Goal: Task Accomplishment & Management: Use online tool/utility

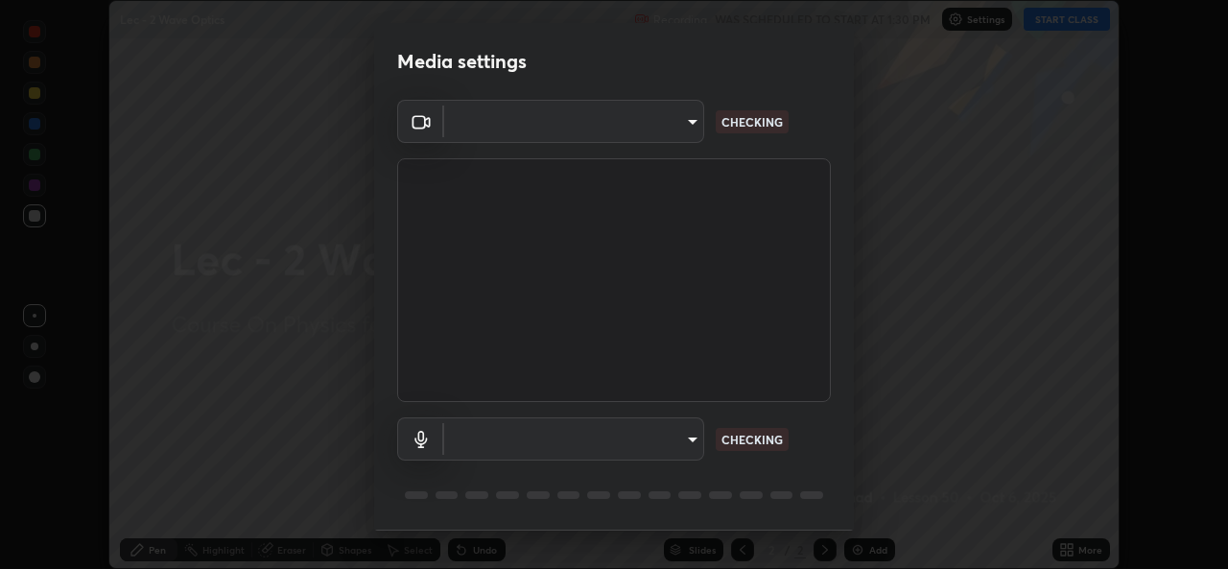
scroll to position [60, 0]
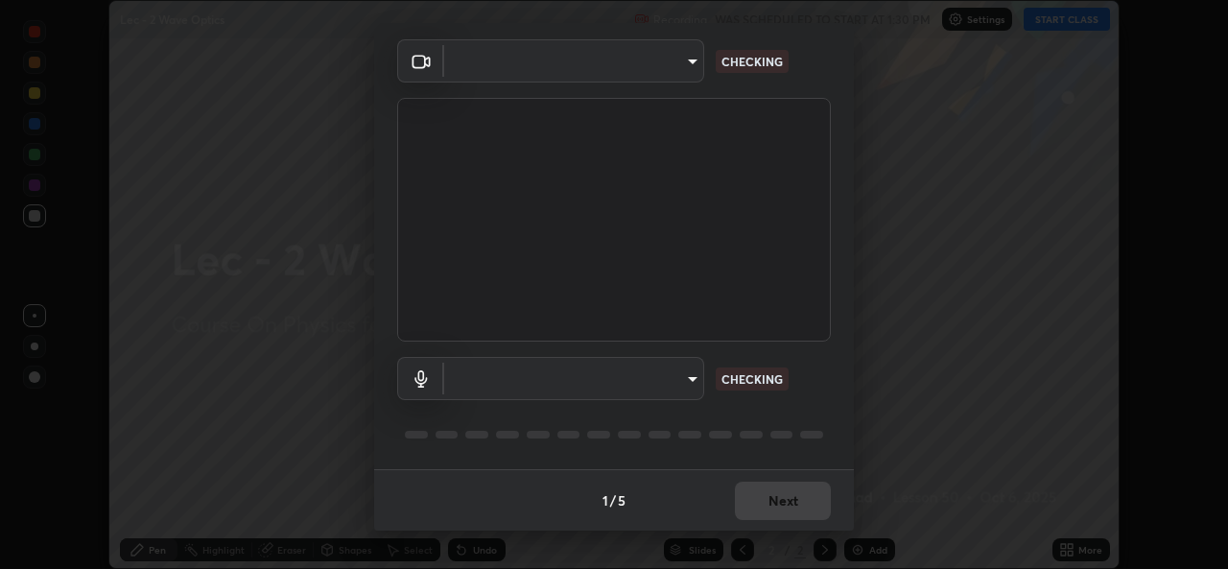
type input "78e73baf3d63bceb4c45423e3c658d9595c8caa1ee6d34b79bc6d5c79dc82097"
type input "df99a08a51d462ac90a93e0d6dd8d9003d21f1f08f59f176791d338bec0cc36b"
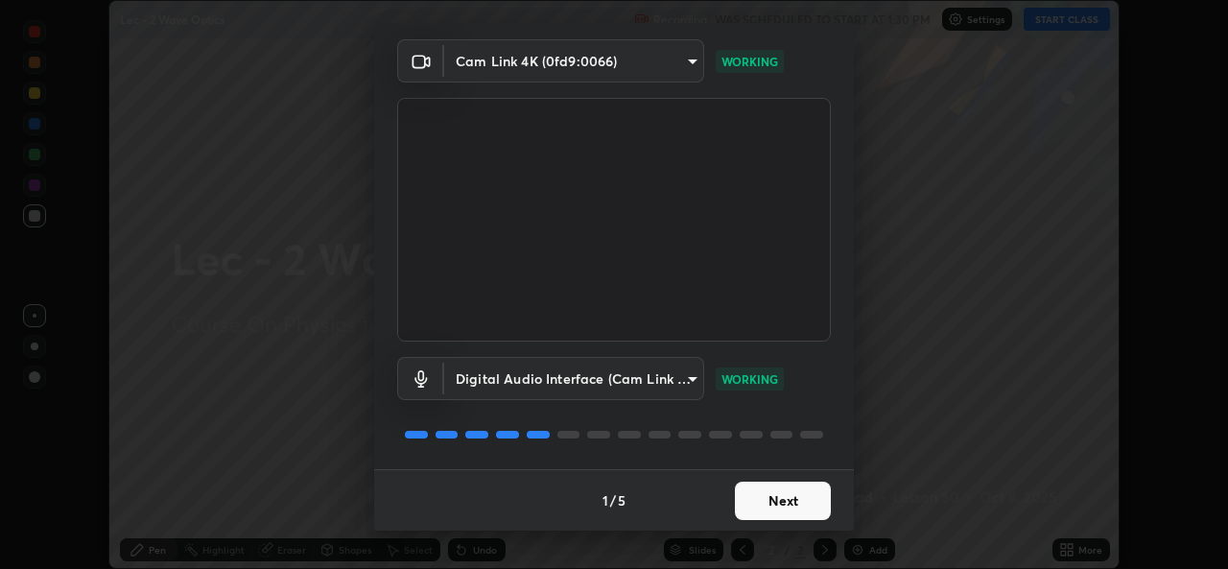
click at [774, 503] on button "Next" at bounding box center [783, 501] width 96 height 38
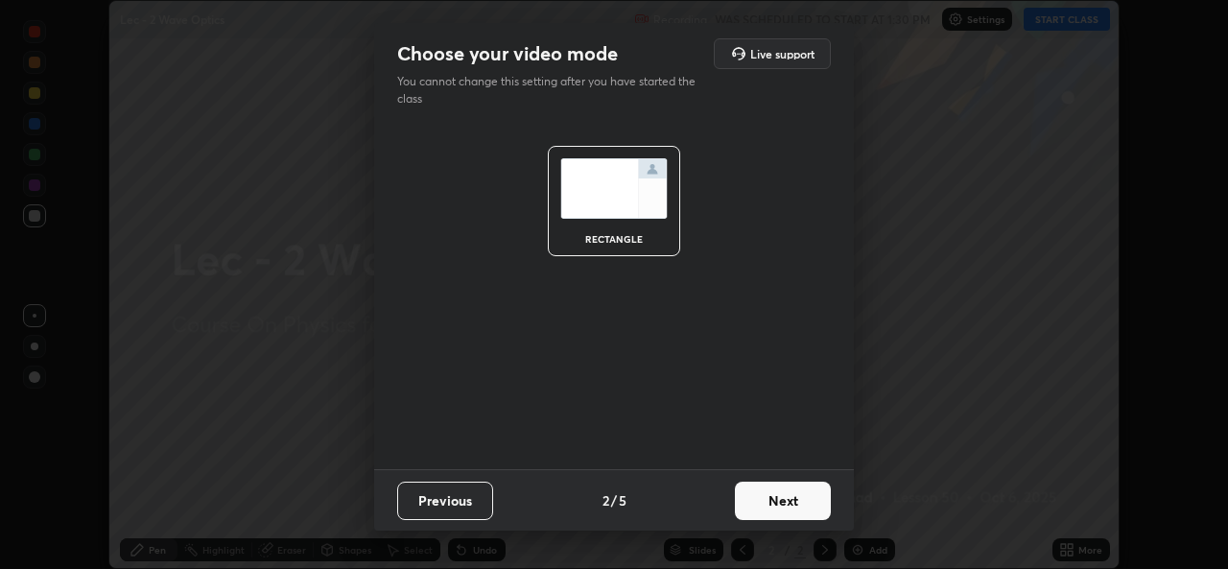
scroll to position [0, 0]
click at [774, 505] on button "Next" at bounding box center [783, 501] width 96 height 38
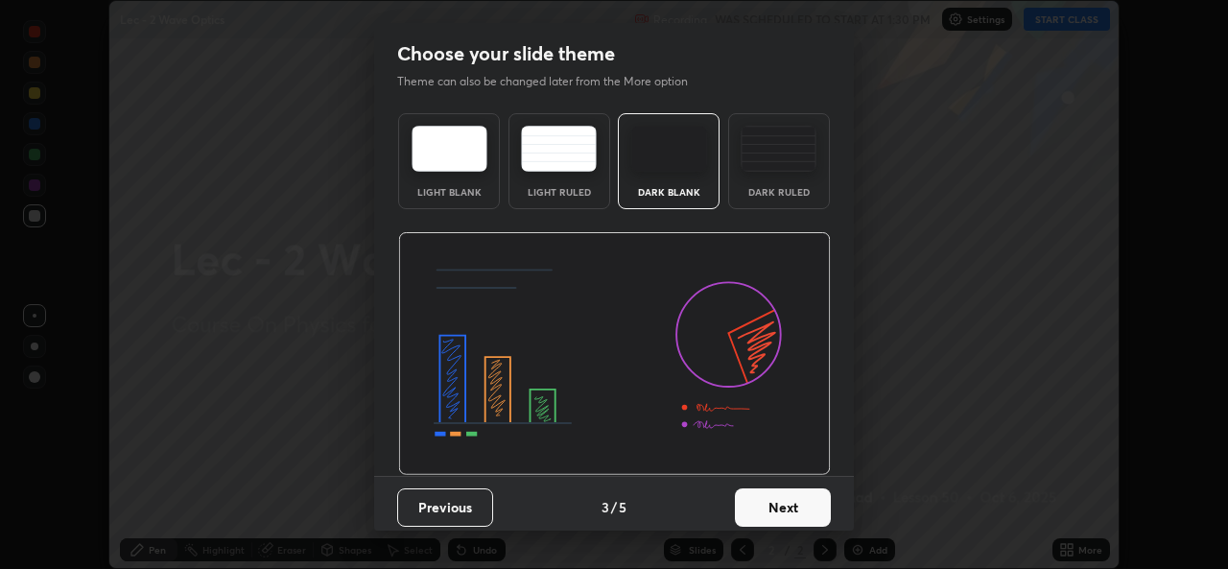
click at [771, 509] on button "Next" at bounding box center [783, 507] width 96 height 38
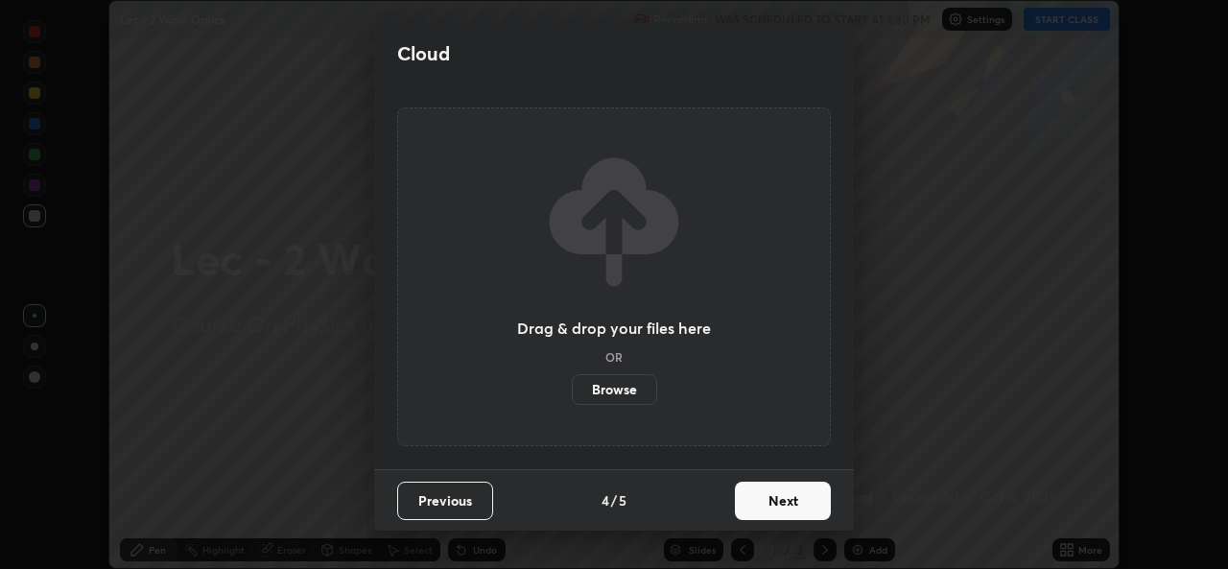
click at [766, 507] on button "Next" at bounding box center [783, 501] width 96 height 38
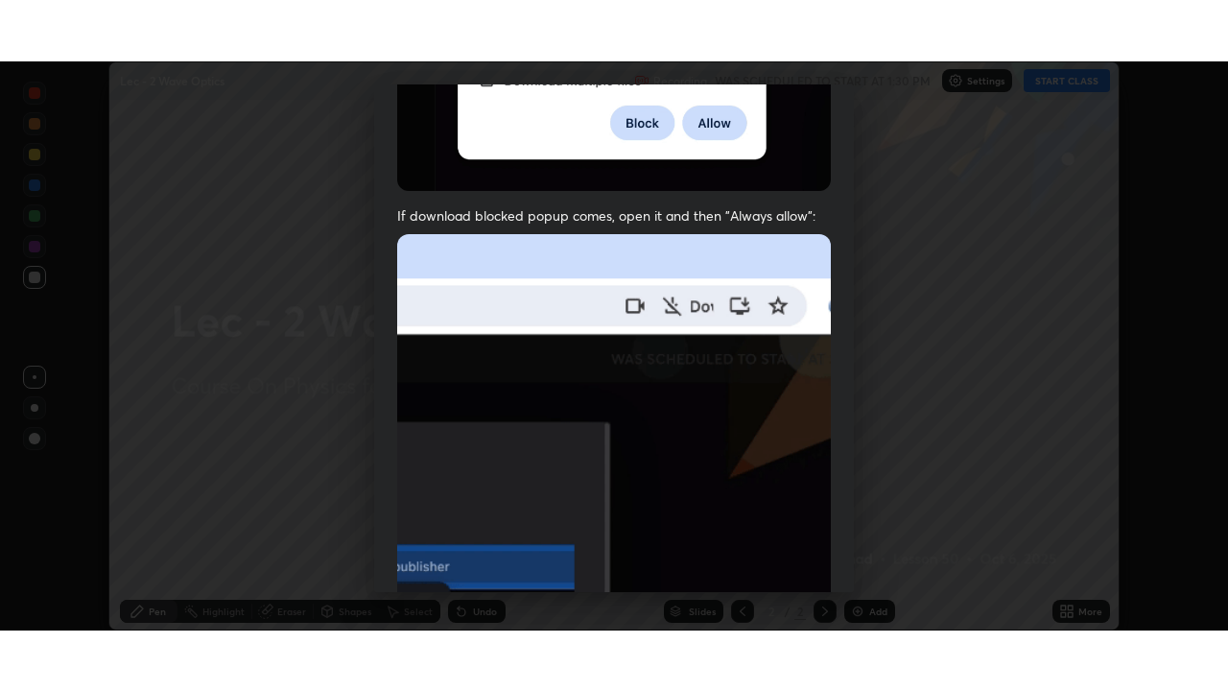
scroll to position [452, 0]
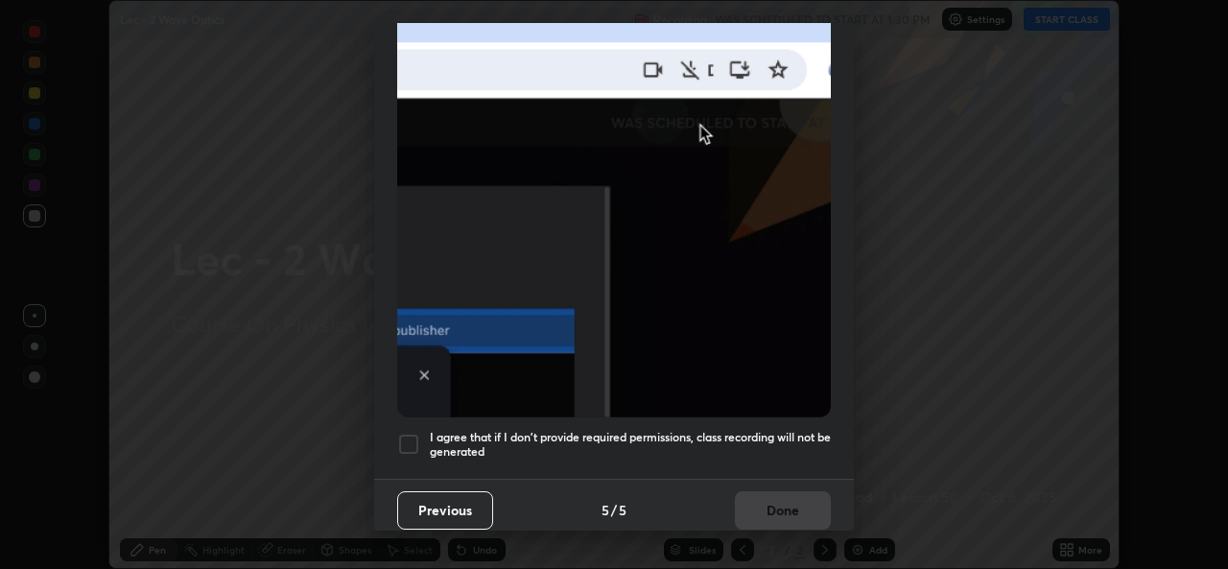
click at [402, 439] on div at bounding box center [408, 444] width 23 height 23
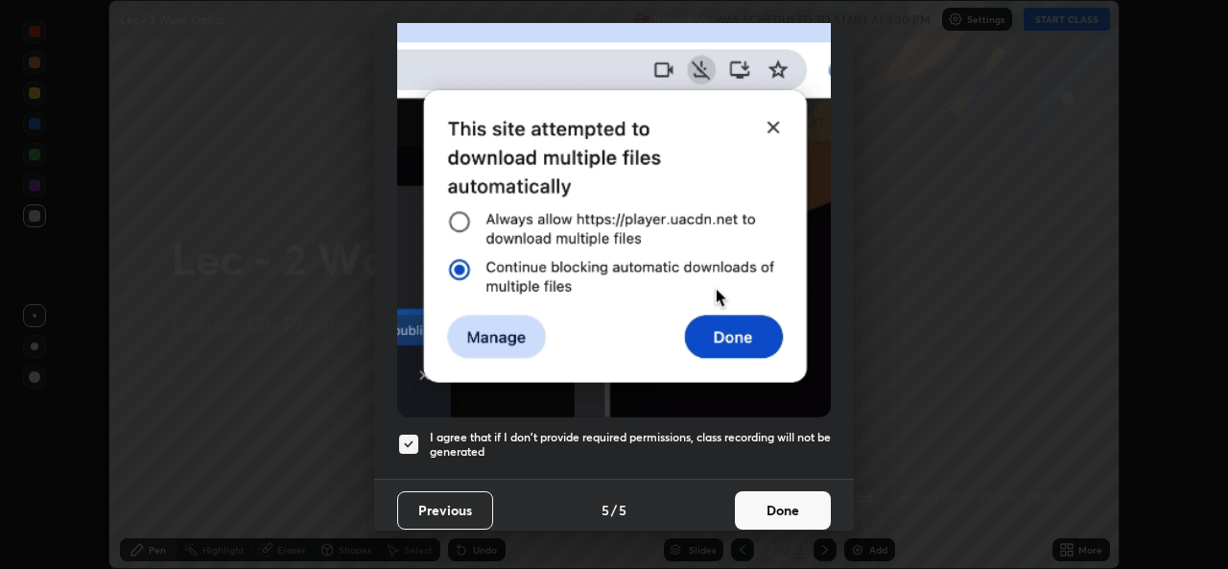
click at [761, 511] on button "Done" at bounding box center [783, 510] width 96 height 38
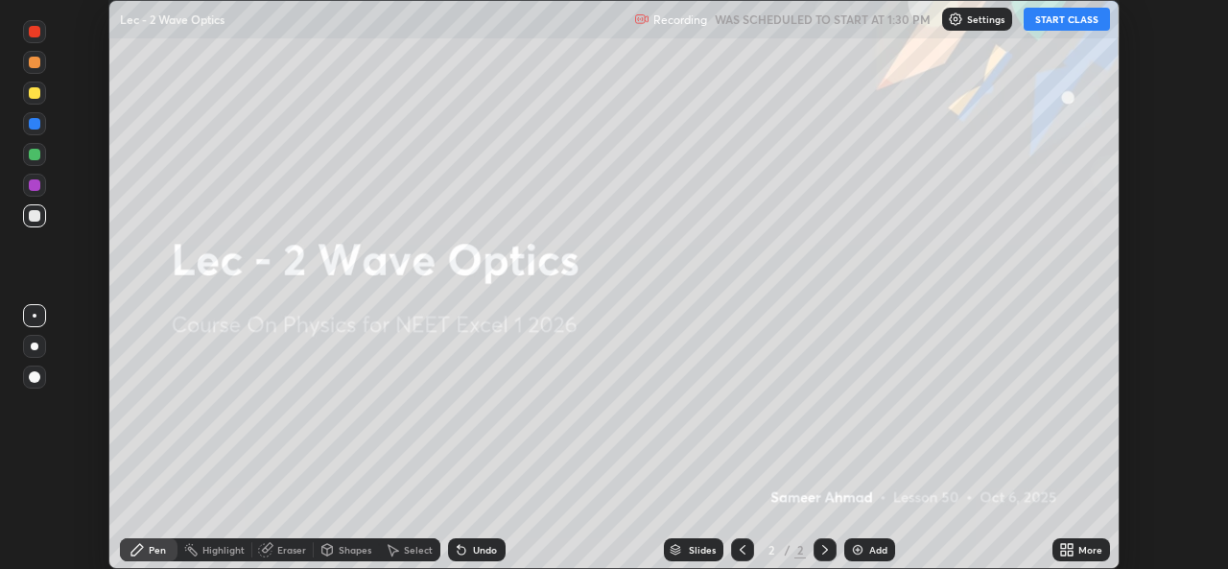
click at [1049, 22] on button "START CLASS" at bounding box center [1067, 19] width 86 height 23
click at [1077, 548] on div "More" at bounding box center [1082, 549] width 58 height 23
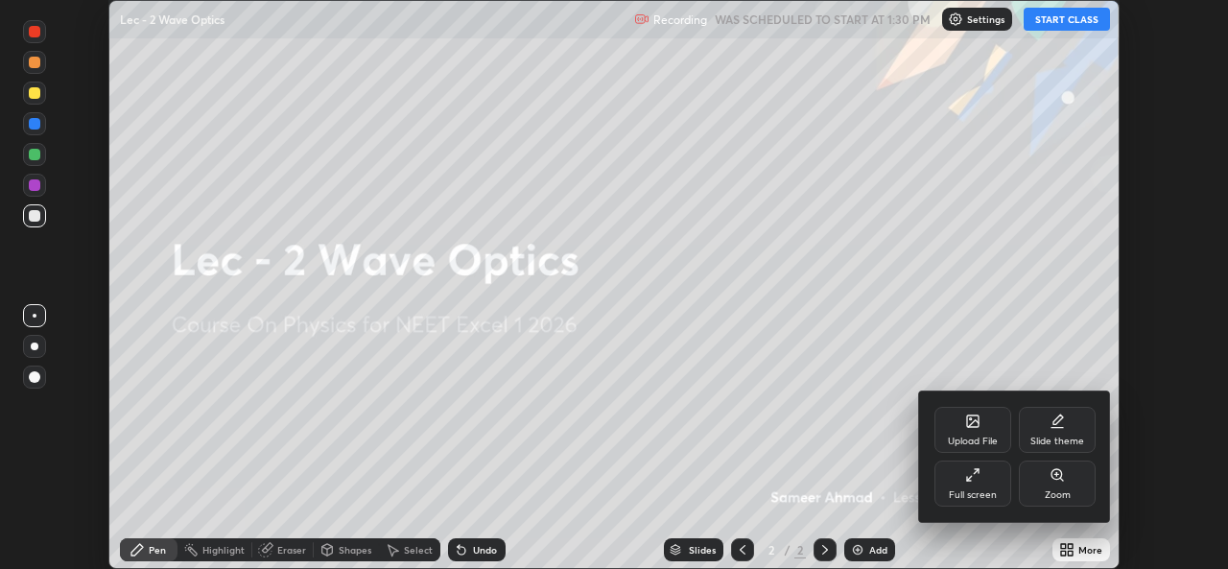
click at [966, 487] on div "Full screen" at bounding box center [973, 484] width 77 height 46
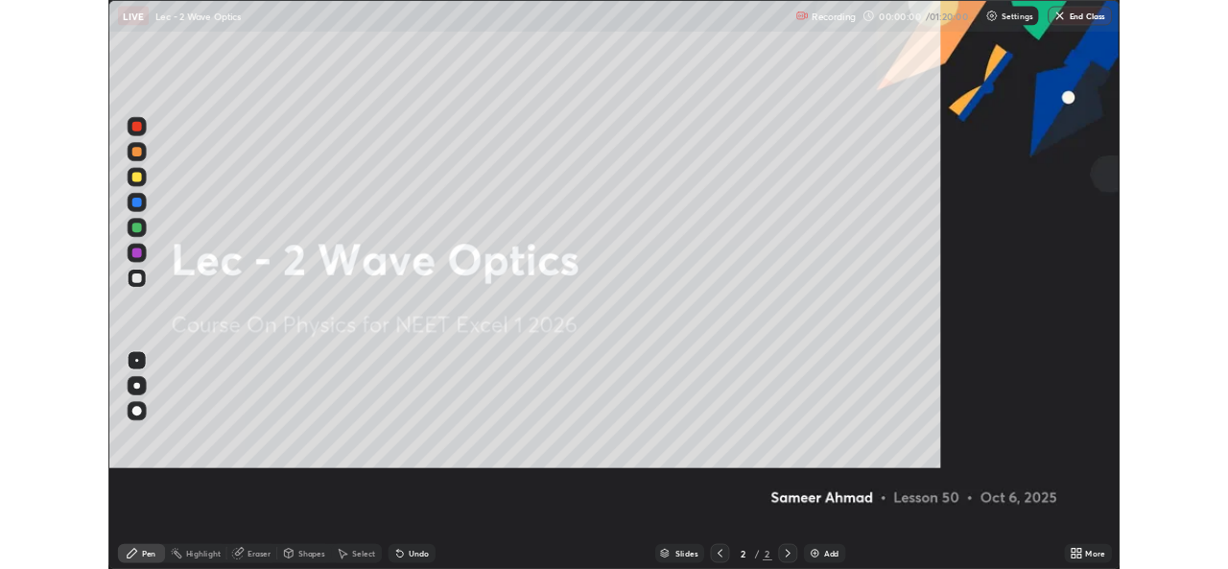
scroll to position [691, 1228]
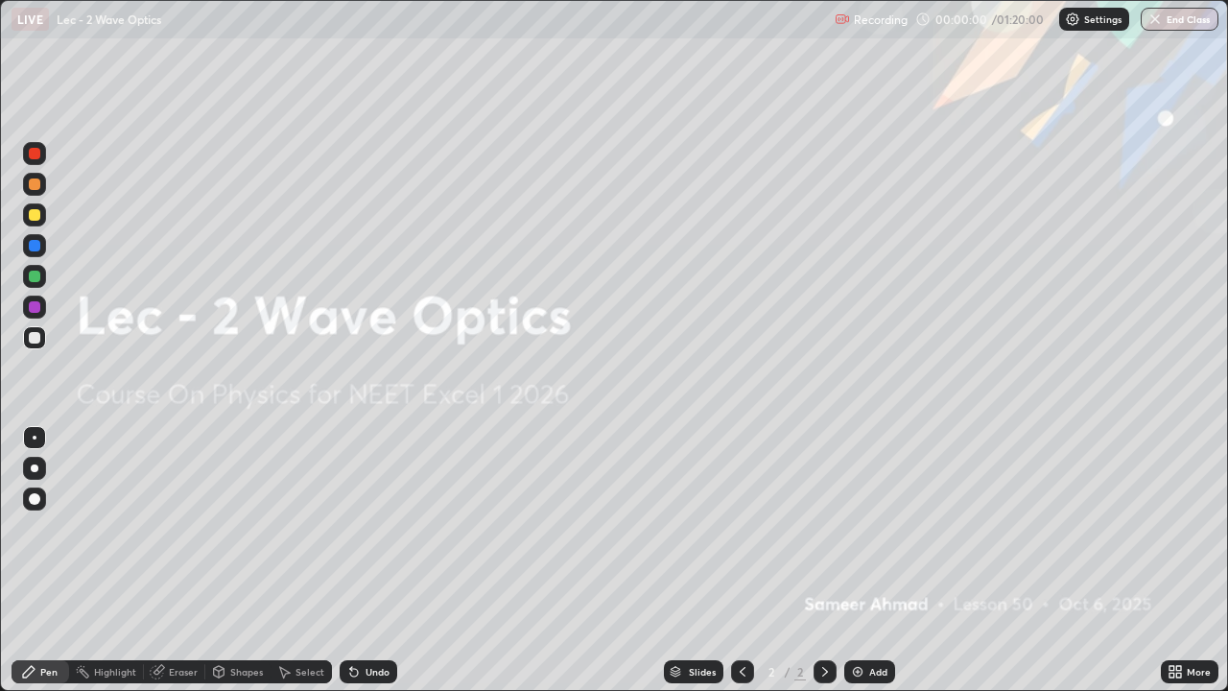
click at [866, 568] on div "Add" at bounding box center [870, 671] width 51 height 23
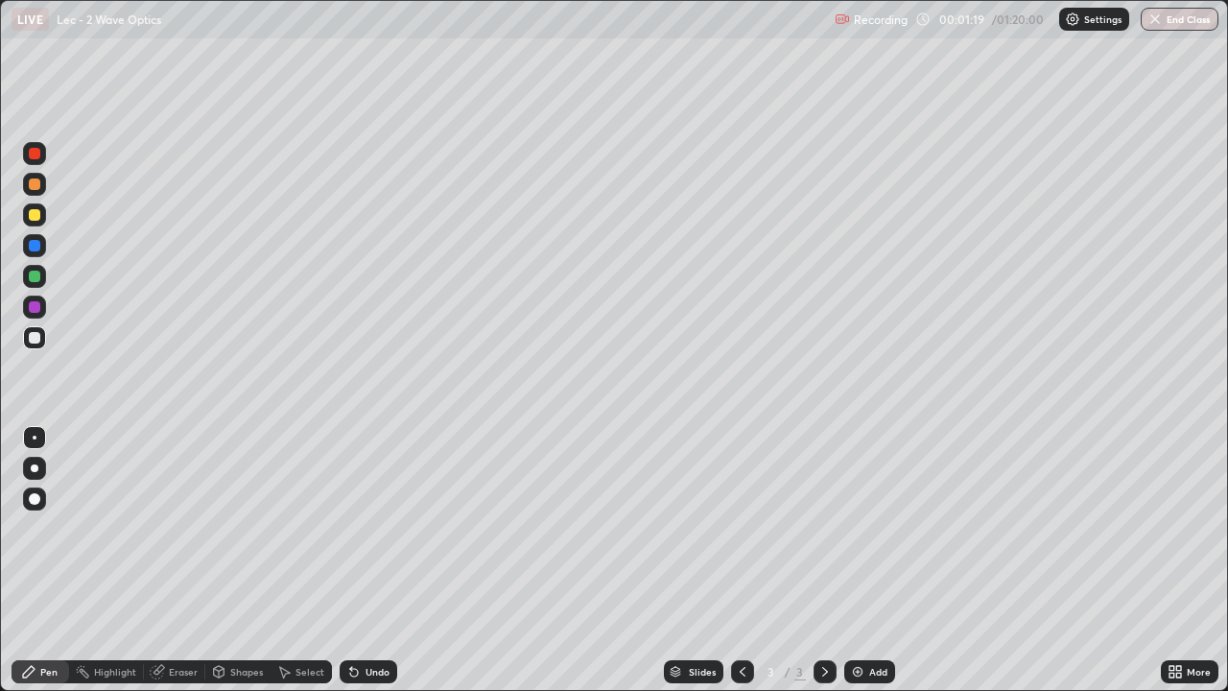
click at [286, 568] on icon at bounding box center [283, 671] width 15 height 15
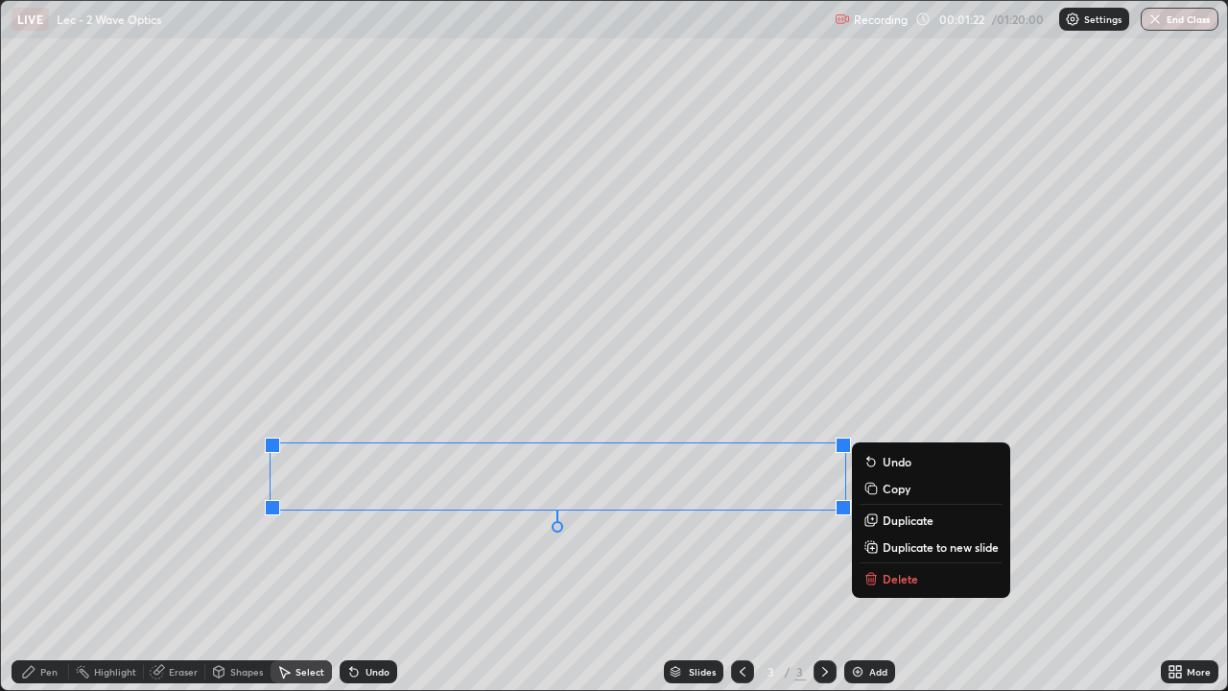
click at [41, 568] on div "Pen" at bounding box center [41, 671] width 58 height 23
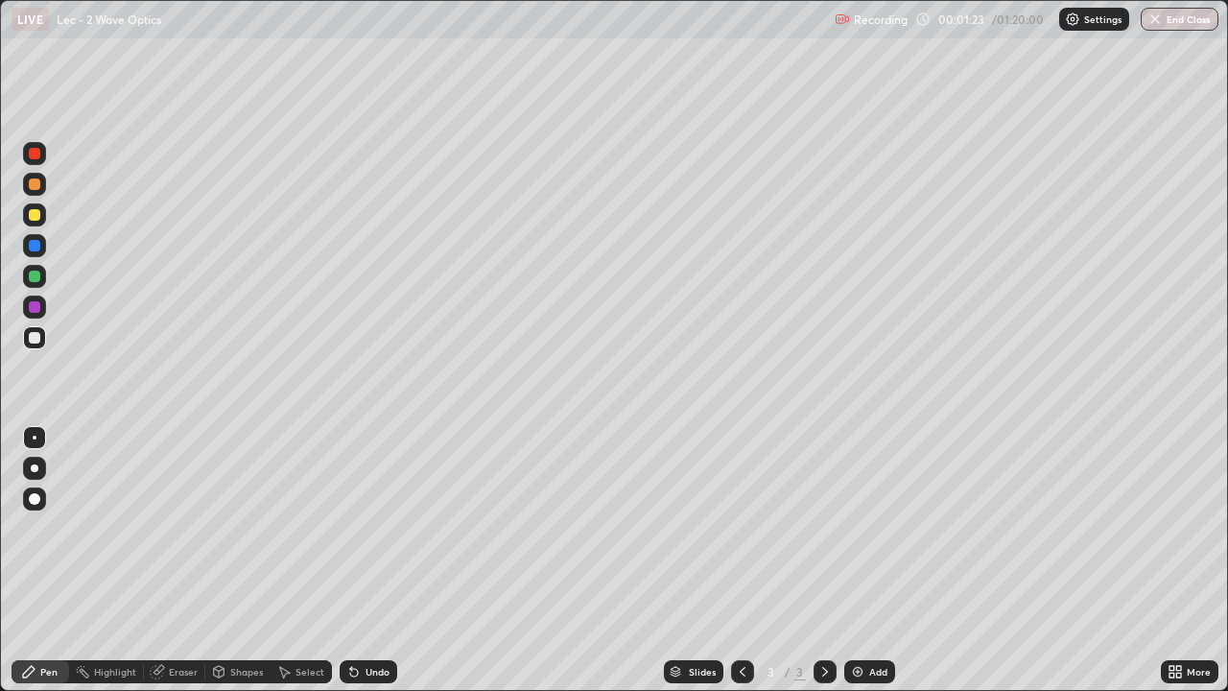
click at [39, 286] on div at bounding box center [34, 276] width 23 height 23
click at [31, 341] on div at bounding box center [35, 338] width 12 height 12
click at [366, 568] on div "Undo" at bounding box center [378, 672] width 24 height 10
click at [368, 568] on div "Undo" at bounding box center [378, 672] width 24 height 10
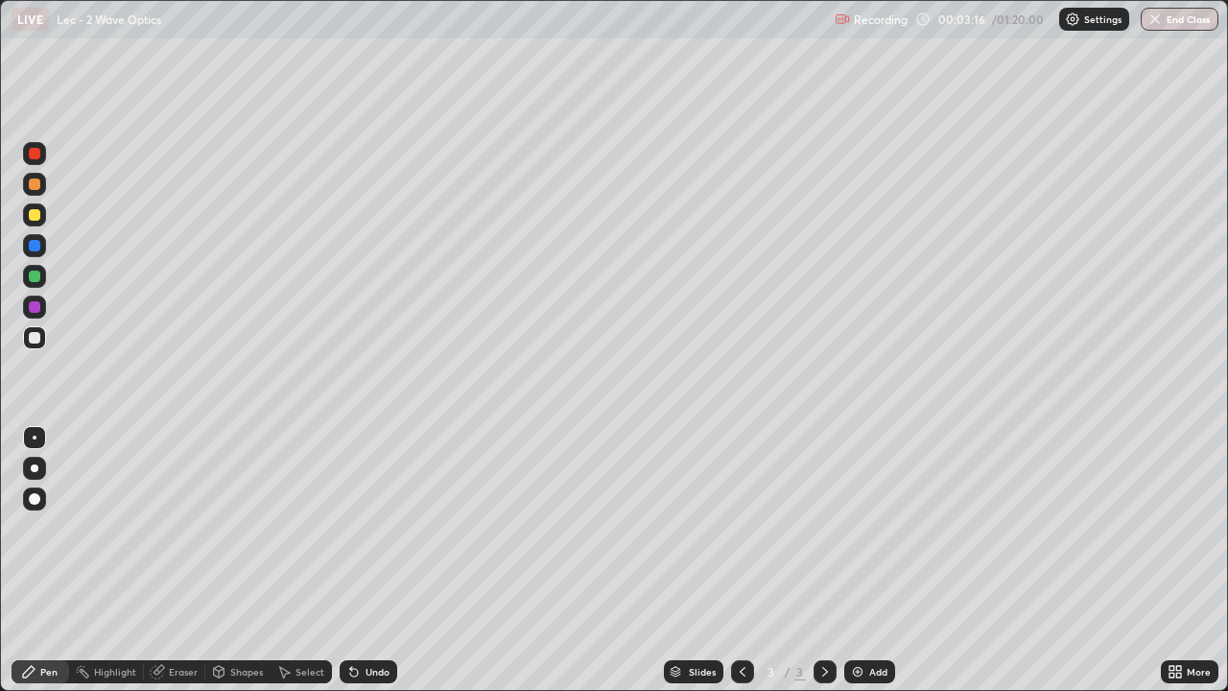
click at [369, 568] on div "Undo" at bounding box center [378, 672] width 24 height 10
click at [371, 568] on div "Undo" at bounding box center [378, 672] width 24 height 10
click at [372, 568] on div "Undo" at bounding box center [378, 672] width 24 height 10
click at [373, 568] on div "Undo" at bounding box center [378, 672] width 24 height 10
click at [374, 568] on div "Undo" at bounding box center [378, 672] width 24 height 10
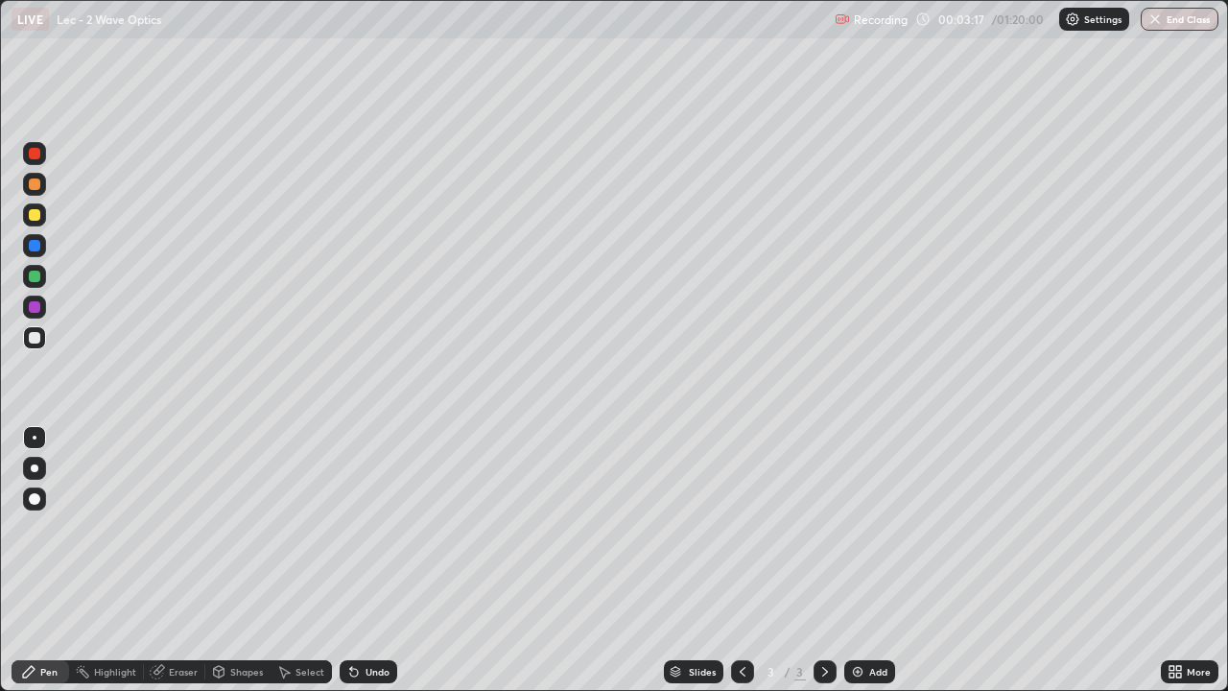
click at [375, 568] on div "Undo" at bounding box center [378, 672] width 24 height 10
click at [374, 568] on div "Undo" at bounding box center [378, 672] width 24 height 10
click at [375, 568] on div "Undo" at bounding box center [378, 672] width 24 height 10
click at [378, 568] on div "Undo" at bounding box center [369, 671] width 58 height 23
click at [297, 568] on div "Select" at bounding box center [310, 672] width 29 height 10
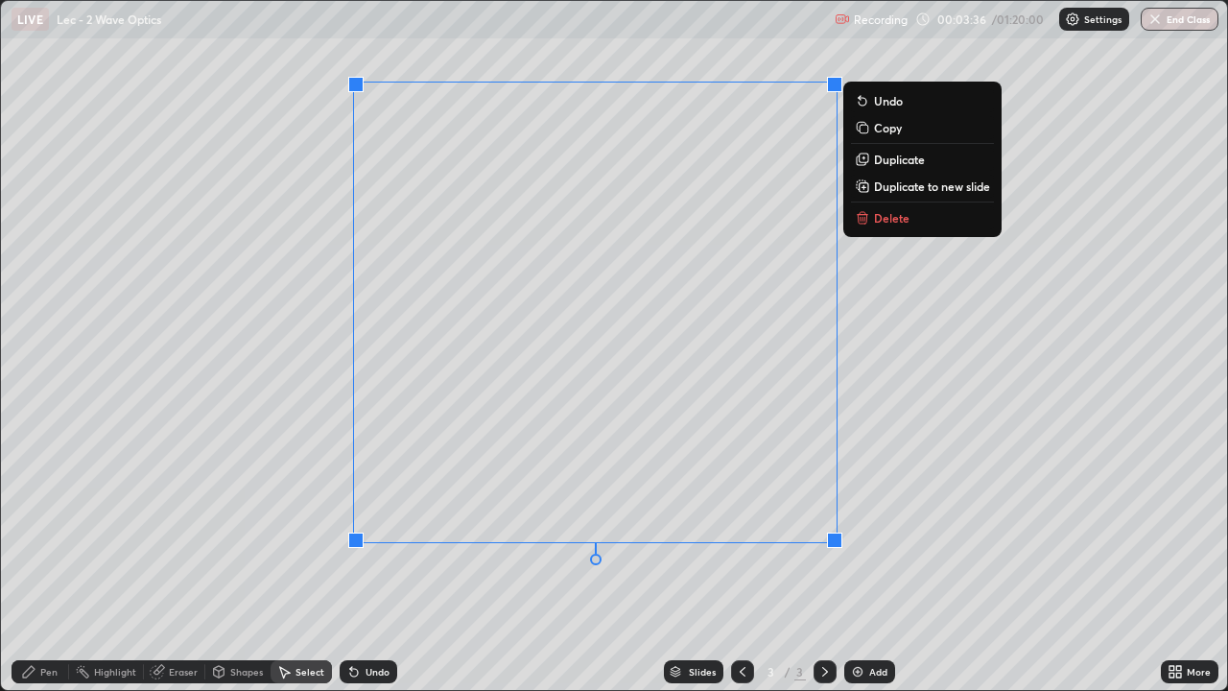
click at [894, 164] on p "Duplicate" at bounding box center [899, 159] width 51 height 15
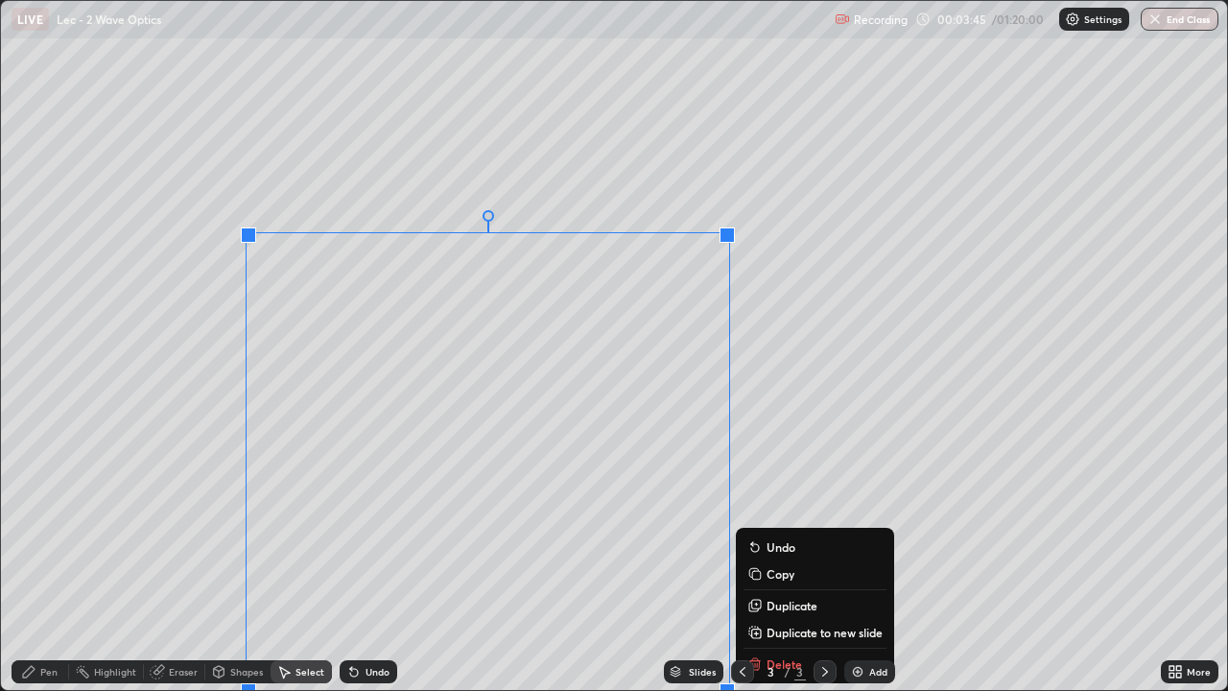
click at [117, 390] on div "0 ° Undo Copy Duplicate Duplicate to new slide Delete" at bounding box center [614, 345] width 1226 height 689
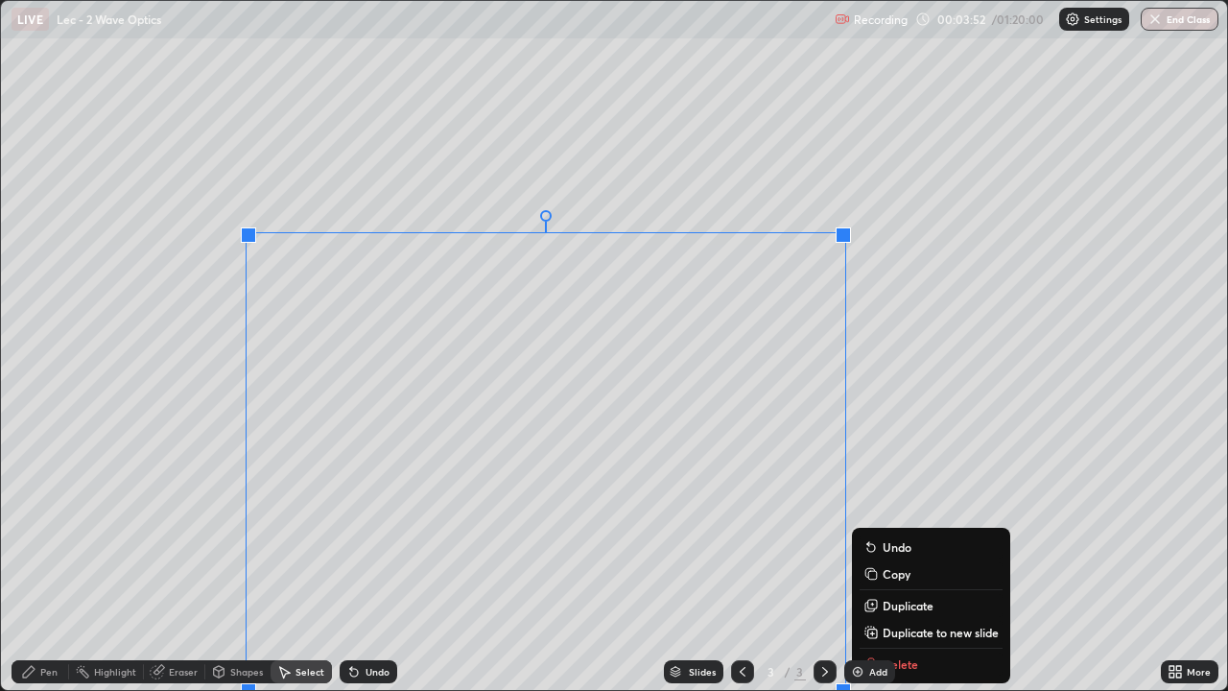
click at [117, 412] on div "0 ° Undo Copy Duplicate Duplicate to new slide Delete" at bounding box center [614, 345] width 1226 height 689
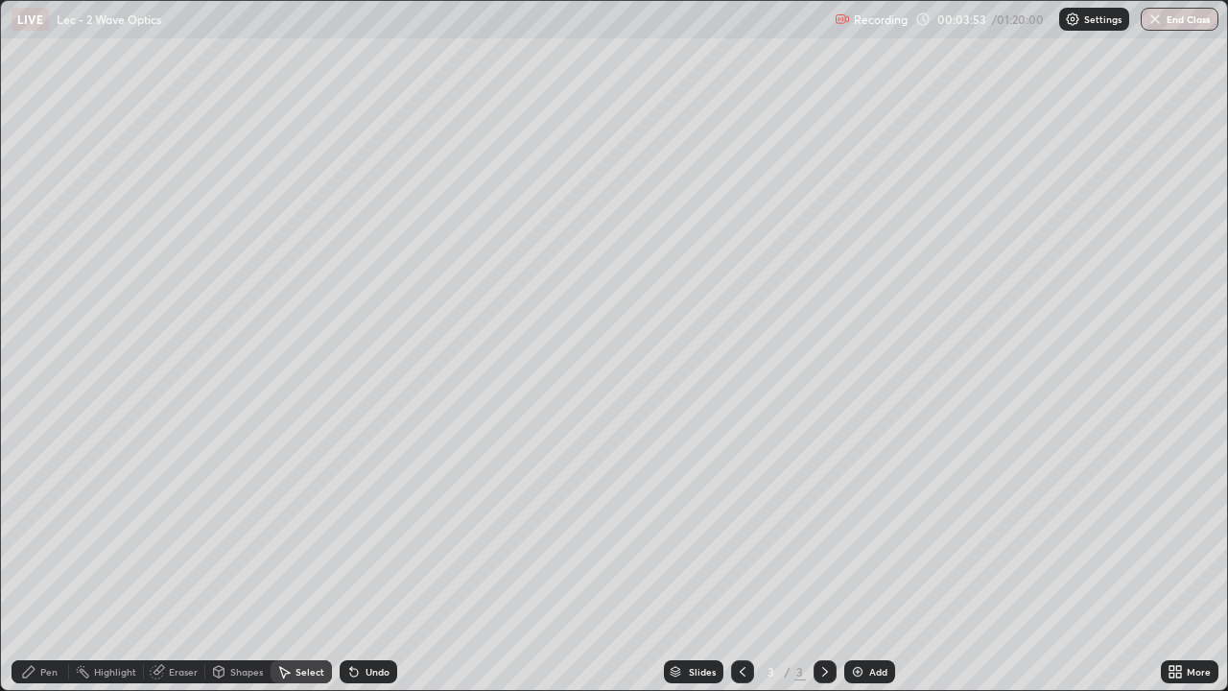
click at [37, 568] on div "Pen" at bounding box center [41, 672] width 58 height 38
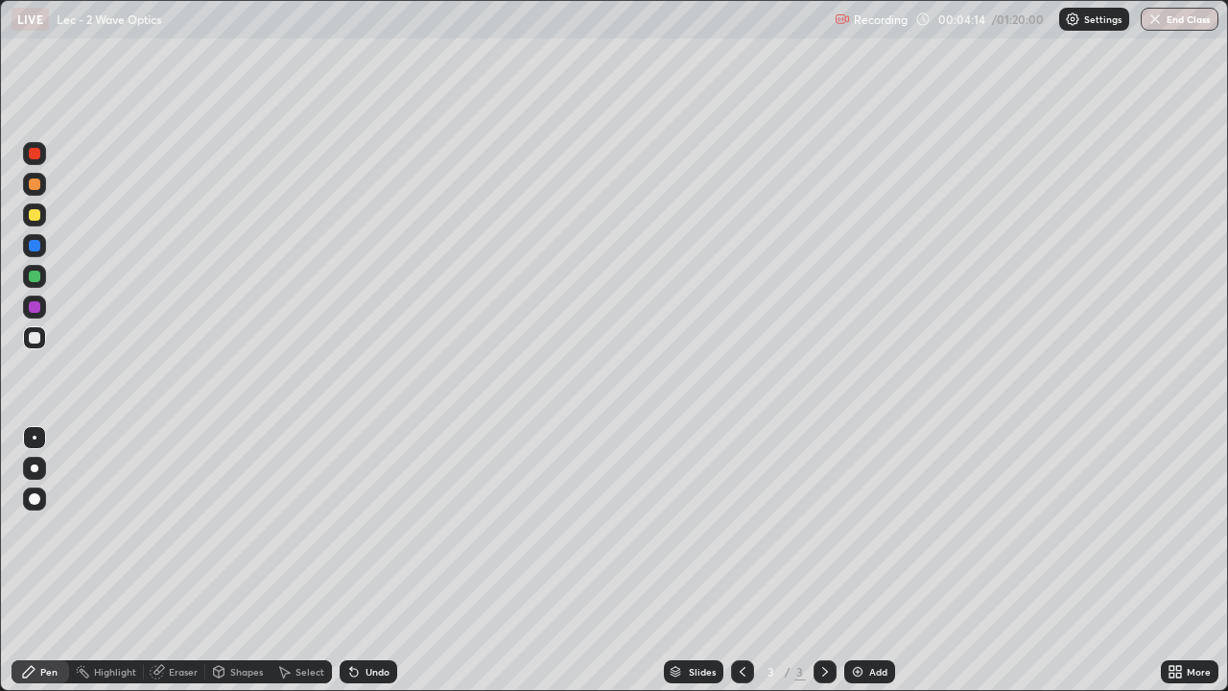
click at [371, 568] on div "Undo" at bounding box center [378, 672] width 24 height 10
click at [371, 568] on div "Undo" at bounding box center [369, 671] width 58 height 23
click at [373, 568] on div "Undo" at bounding box center [369, 671] width 58 height 23
click at [374, 568] on div "Undo" at bounding box center [369, 671] width 58 height 23
click at [376, 568] on div "Undo" at bounding box center [378, 672] width 24 height 10
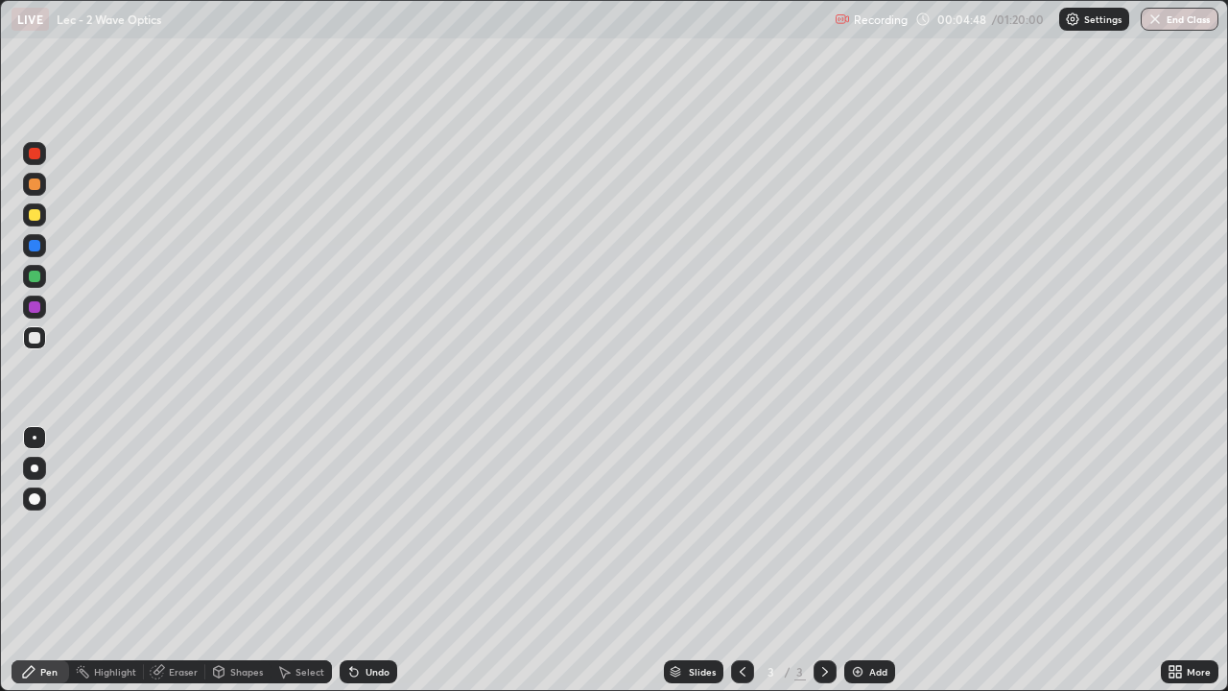
click at [368, 568] on div "Undo" at bounding box center [378, 672] width 24 height 10
click at [369, 568] on div "Undo" at bounding box center [378, 672] width 24 height 10
click at [174, 568] on div "Eraser" at bounding box center [183, 672] width 29 height 10
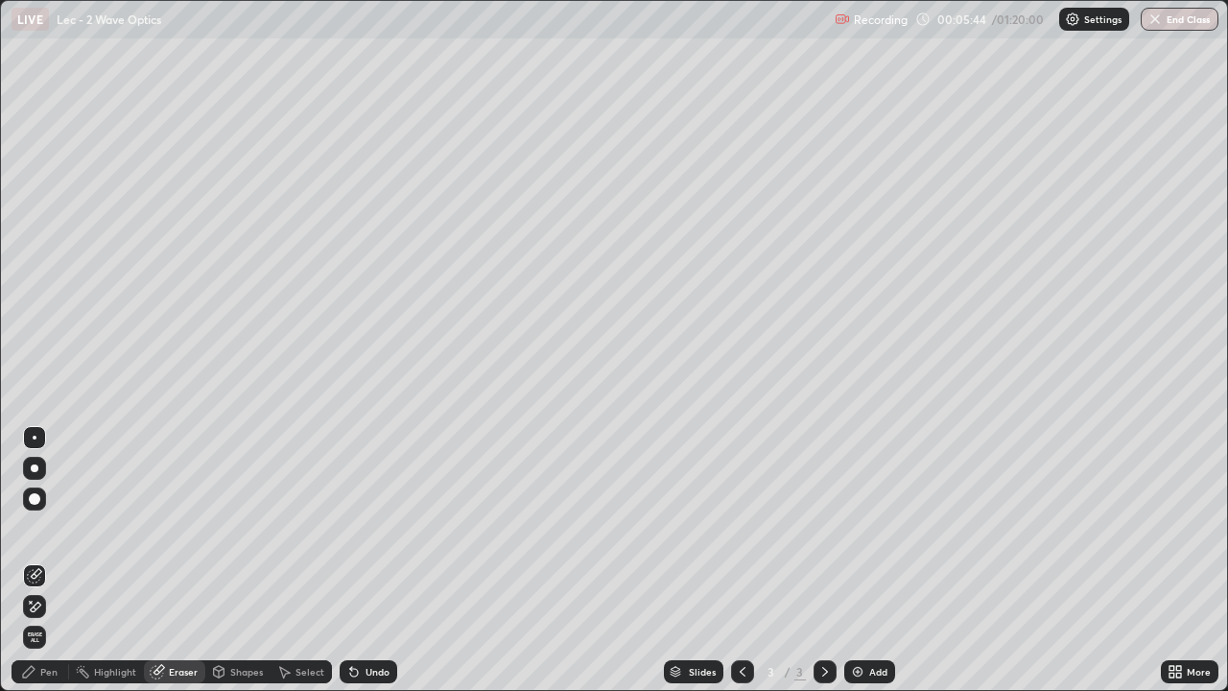
click at [19, 568] on div "Pen" at bounding box center [41, 671] width 58 height 23
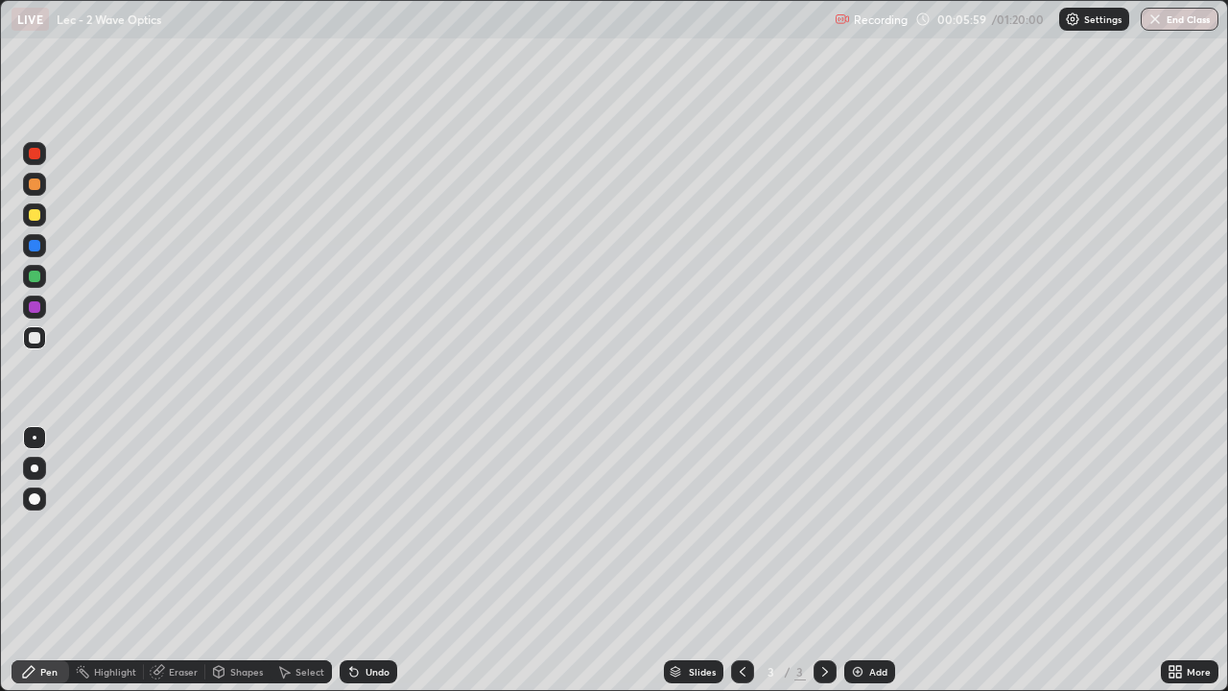
click at [173, 568] on div "Eraser" at bounding box center [183, 672] width 29 height 10
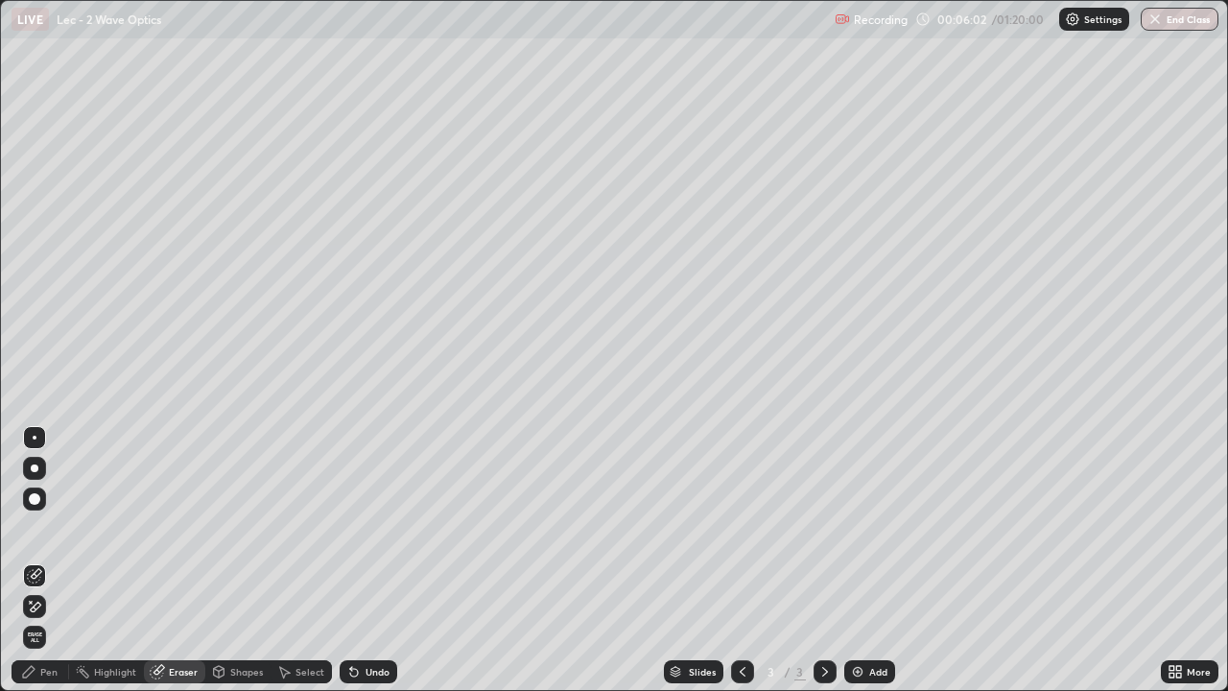
click at [29, 568] on icon at bounding box center [29, 672] width 12 height 12
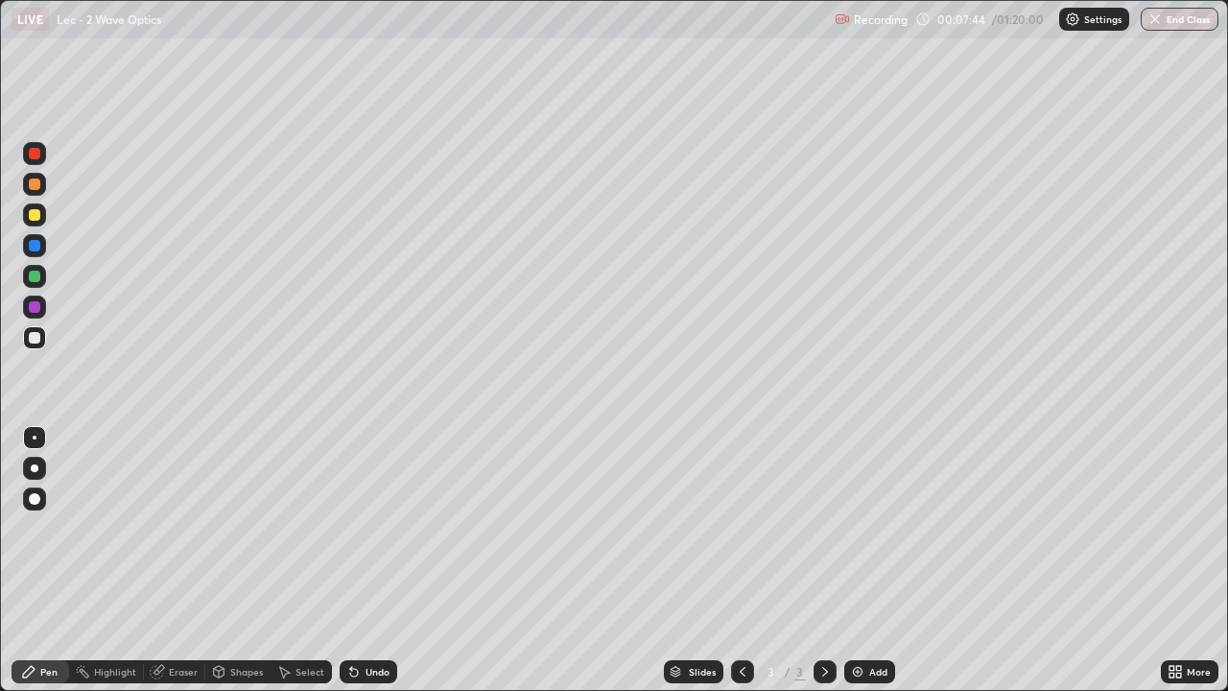
click at [351, 568] on icon at bounding box center [354, 673] width 8 height 8
click at [372, 568] on div "Undo" at bounding box center [369, 671] width 58 height 23
click at [368, 568] on div "Undo" at bounding box center [369, 671] width 58 height 23
click at [36, 314] on div at bounding box center [34, 307] width 23 height 23
click at [362, 568] on div "Undo" at bounding box center [369, 671] width 58 height 23
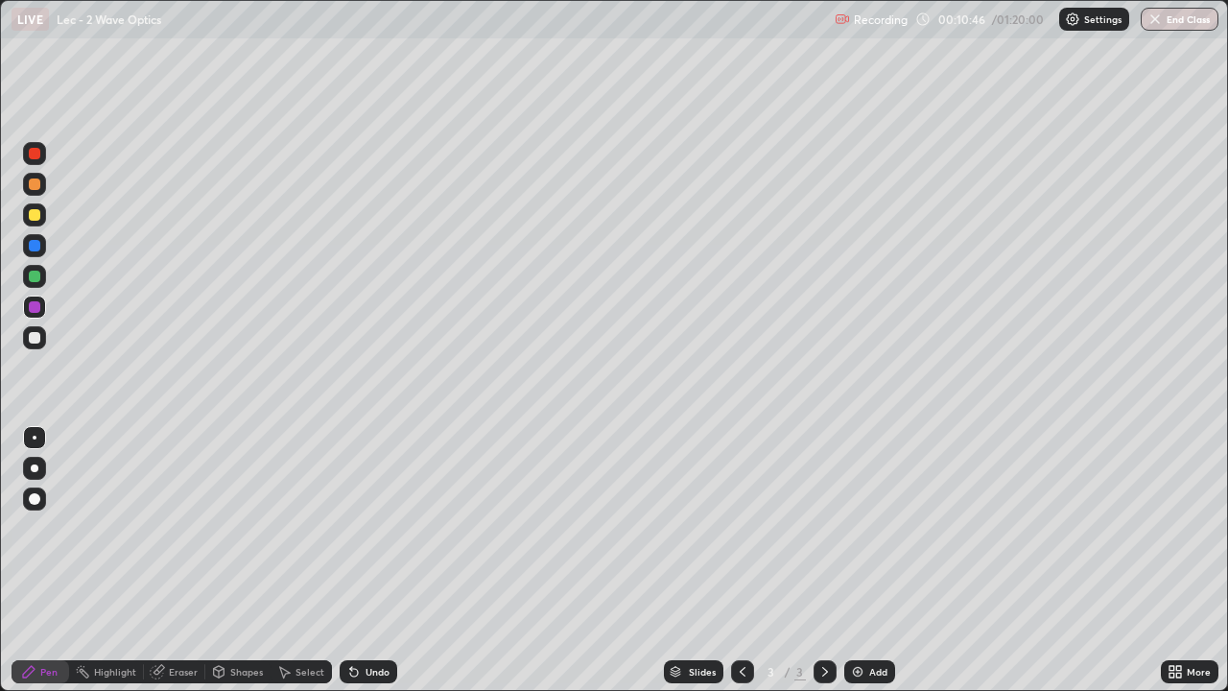
click at [369, 568] on div "Undo" at bounding box center [369, 671] width 58 height 23
click at [861, 568] on img at bounding box center [857, 671] width 15 height 15
click at [35, 342] on div at bounding box center [35, 338] width 12 height 12
click at [33, 276] on div at bounding box center [35, 277] width 12 height 12
click at [369, 568] on div "Undo" at bounding box center [378, 672] width 24 height 10
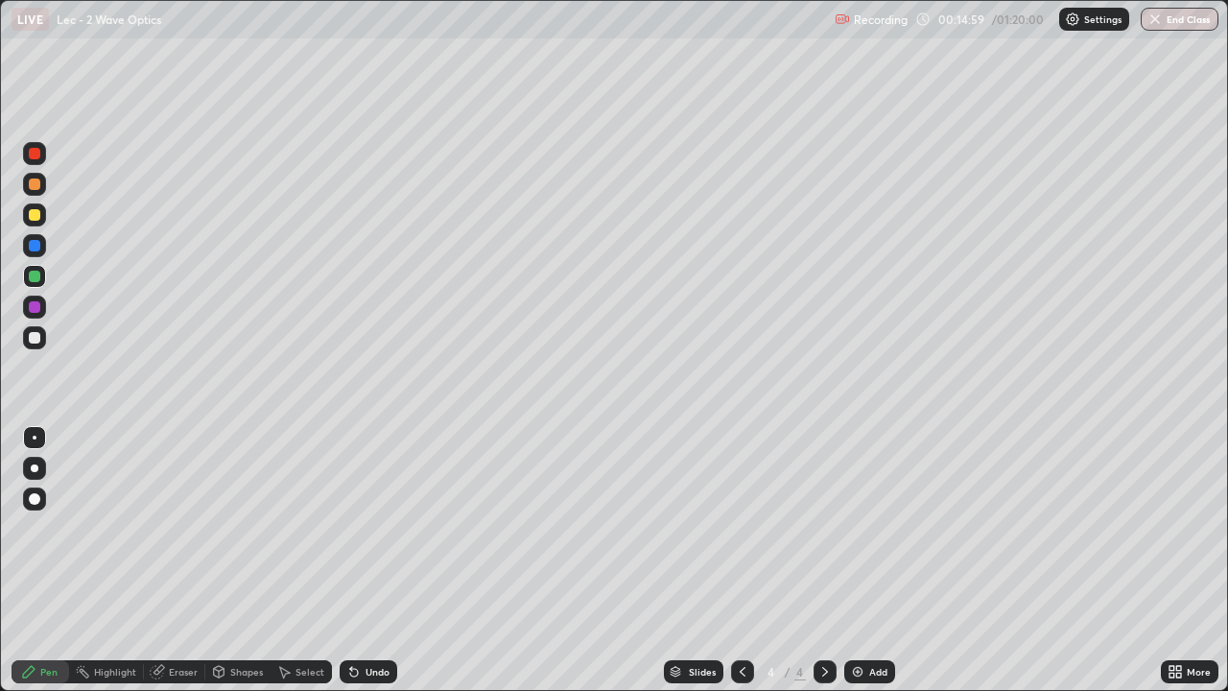
click at [369, 568] on div "Undo" at bounding box center [378, 672] width 24 height 10
click at [371, 568] on div "Undo" at bounding box center [369, 671] width 58 height 23
click at [369, 568] on div "Undo" at bounding box center [369, 671] width 58 height 23
click at [366, 568] on div "Undo" at bounding box center [378, 672] width 24 height 10
click at [369, 568] on div "Undo" at bounding box center [378, 672] width 24 height 10
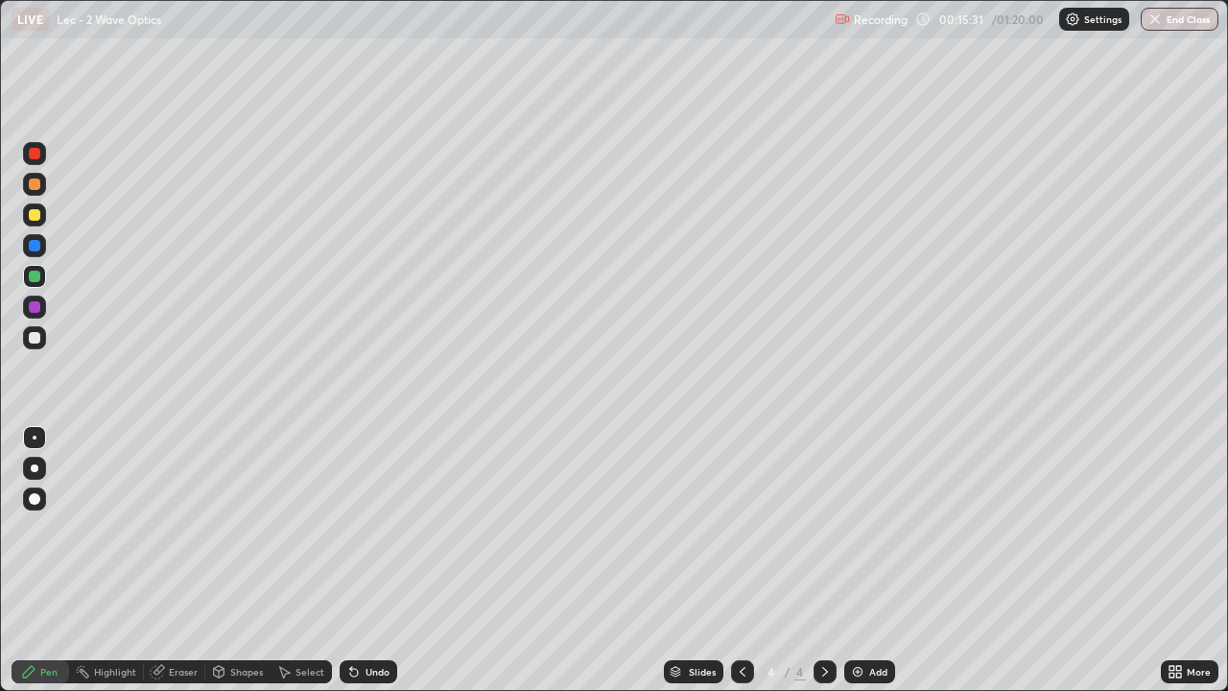
click at [369, 568] on div "Undo" at bounding box center [378, 672] width 24 height 10
click at [371, 568] on div "Undo" at bounding box center [378, 672] width 24 height 10
click at [370, 568] on div "Undo" at bounding box center [378, 672] width 24 height 10
click at [369, 568] on div "Undo" at bounding box center [378, 672] width 24 height 10
click at [34, 334] on div at bounding box center [35, 338] width 12 height 12
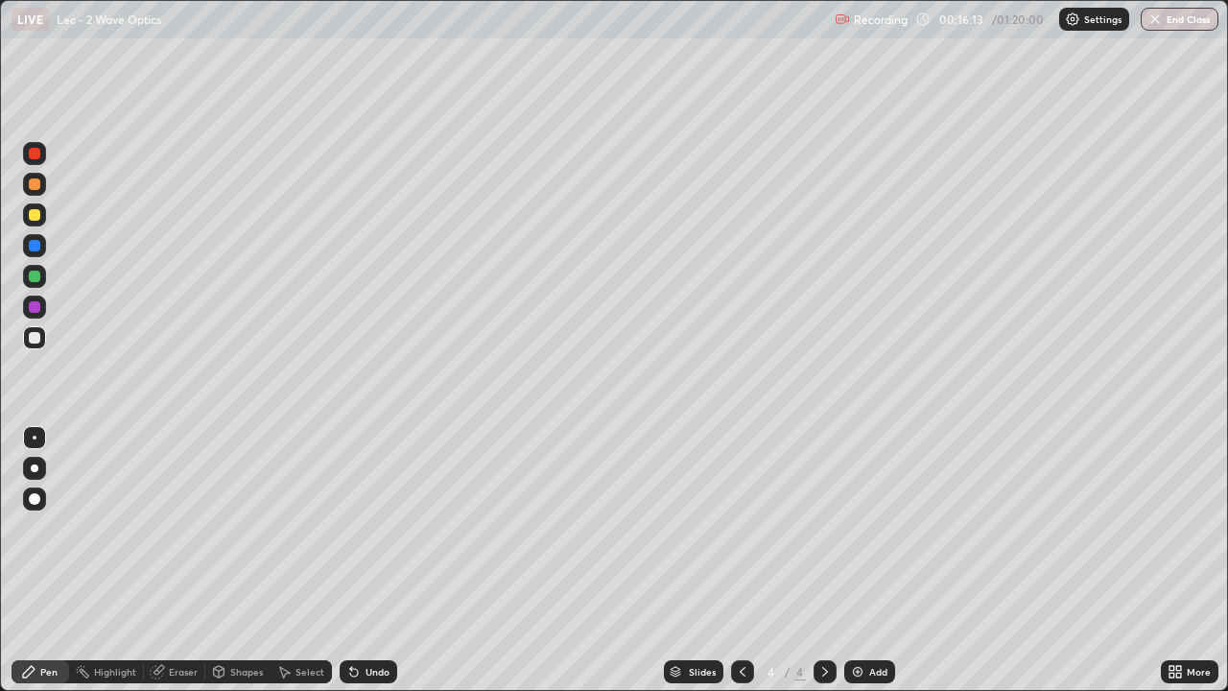
click at [359, 568] on div "Undo" at bounding box center [369, 671] width 58 height 23
click at [115, 568] on div "Highlight" at bounding box center [115, 672] width 42 height 10
click at [176, 568] on div "Eraser" at bounding box center [183, 672] width 29 height 10
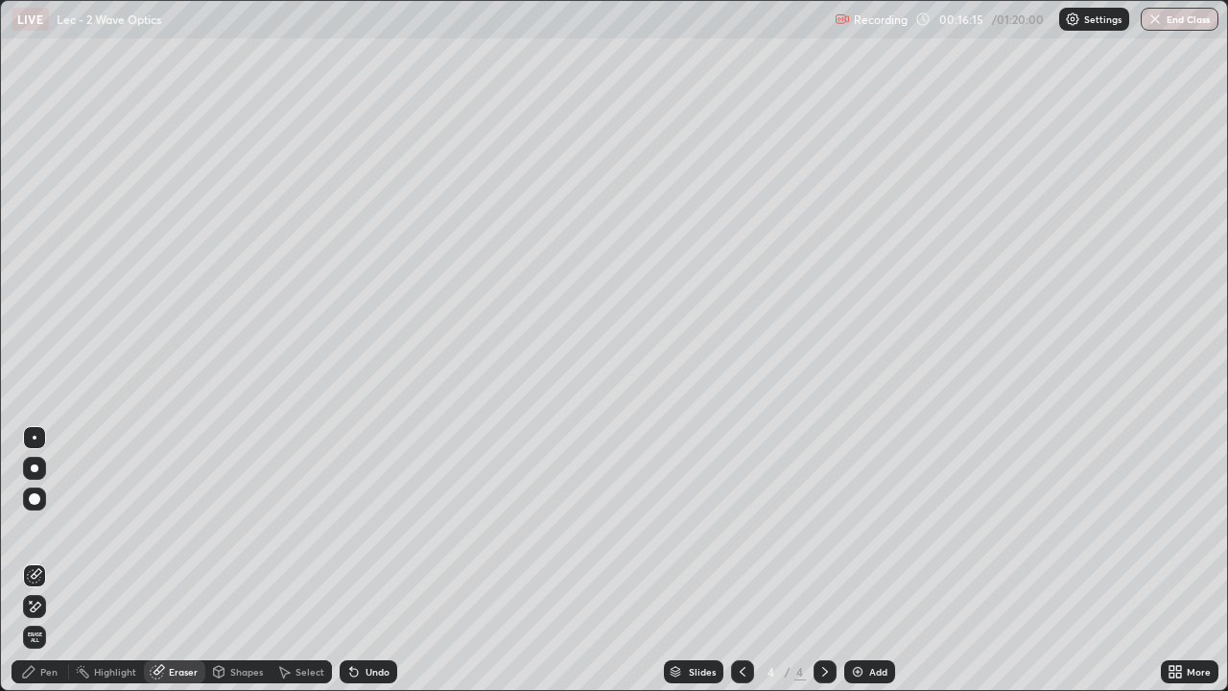
click at [296, 568] on div "Select" at bounding box center [301, 671] width 61 height 23
click at [296, 568] on div "Select" at bounding box center [310, 672] width 29 height 10
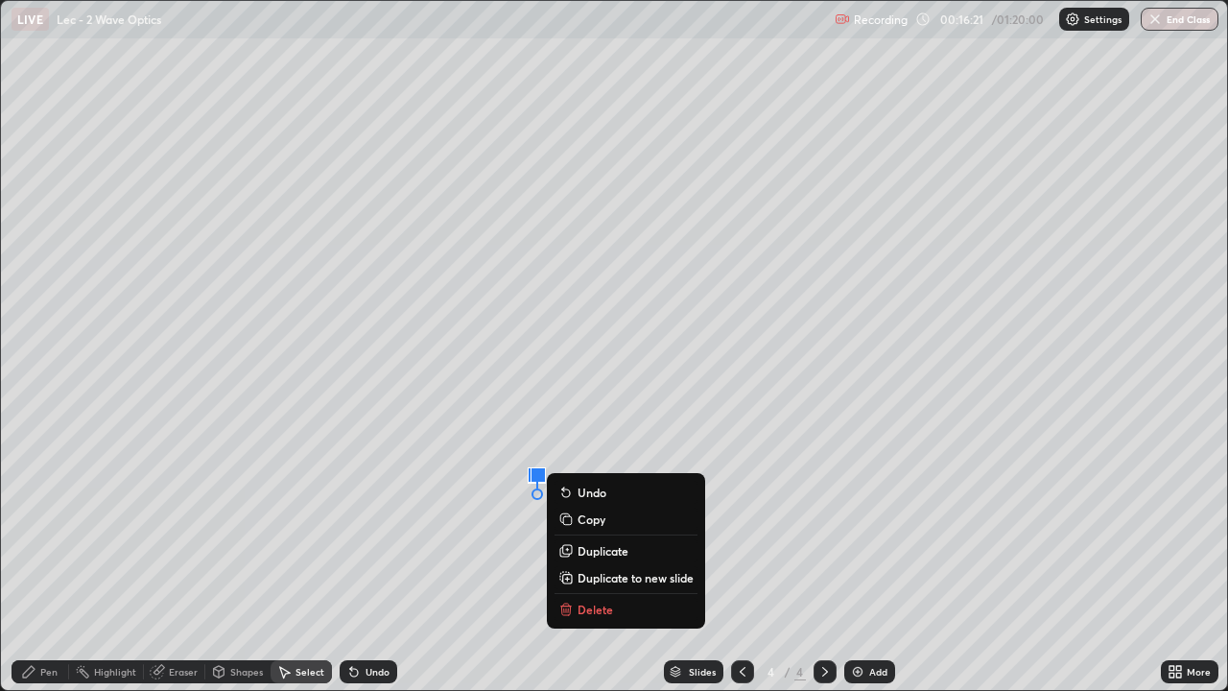
click at [153, 568] on div "0 ° Undo Copy Duplicate Duplicate to new slide Delete" at bounding box center [614, 345] width 1226 height 689
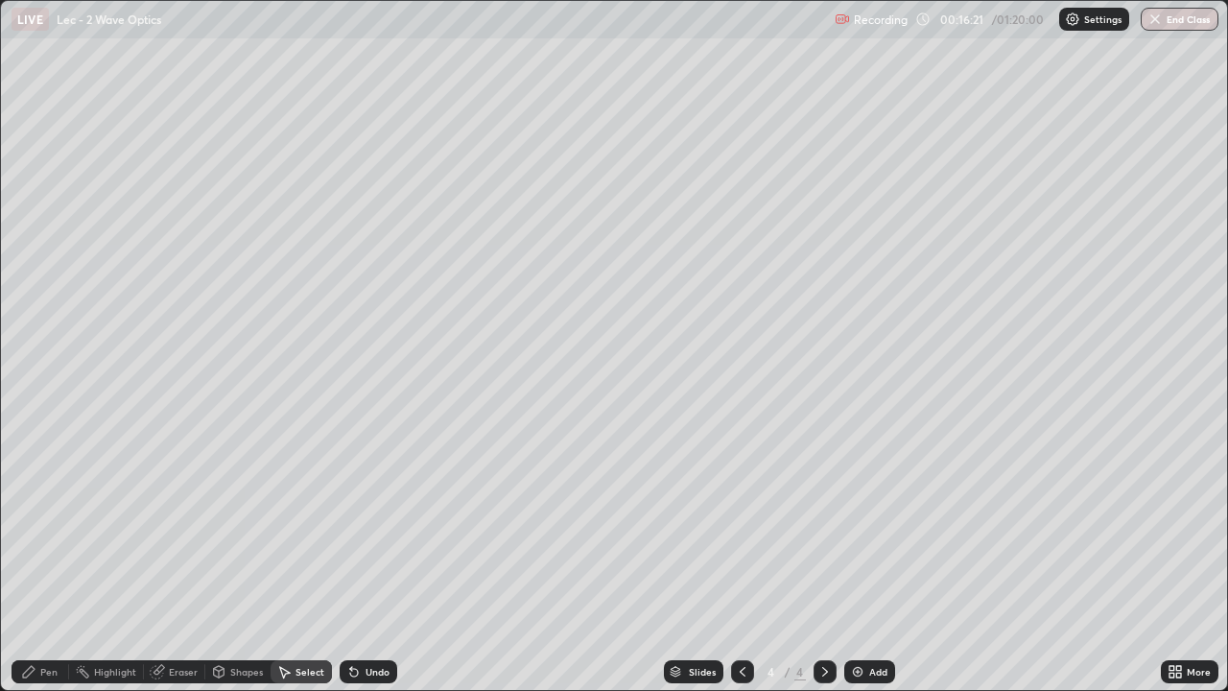
click at [36, 568] on icon at bounding box center [28, 671] width 15 height 15
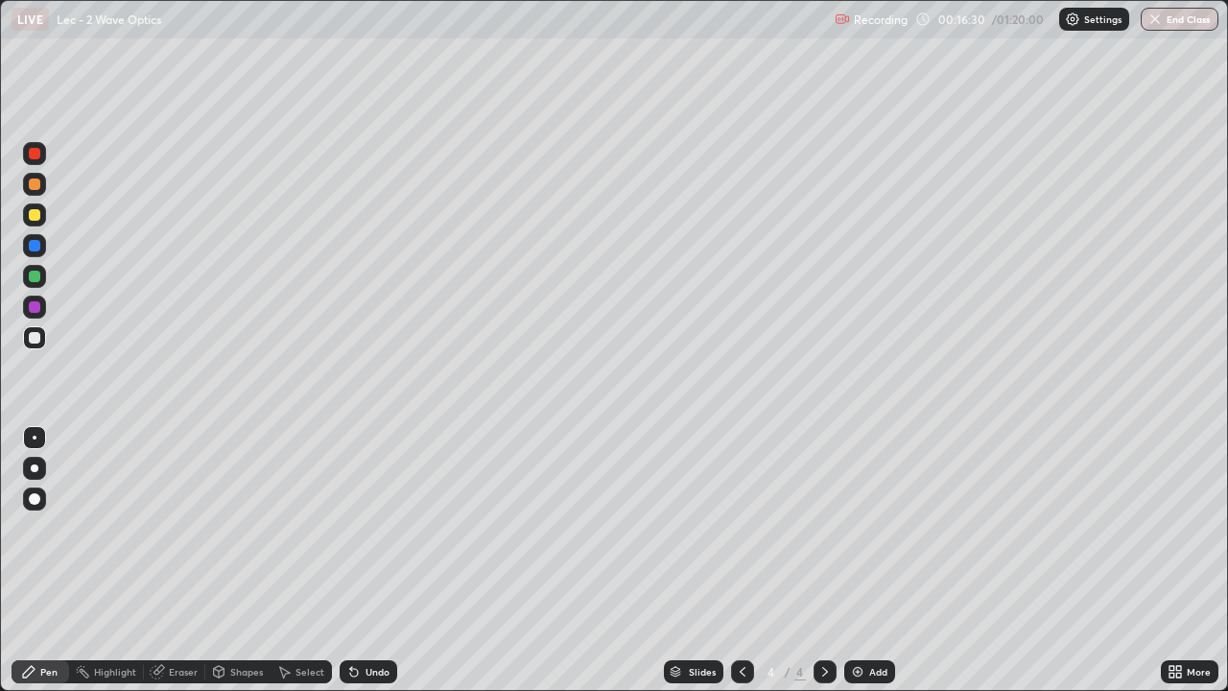
click at [741, 568] on icon at bounding box center [742, 671] width 15 height 15
click at [823, 568] on icon at bounding box center [825, 671] width 15 height 15
click at [366, 568] on div "Undo" at bounding box center [378, 672] width 24 height 10
click at [357, 568] on icon at bounding box center [353, 671] width 15 height 15
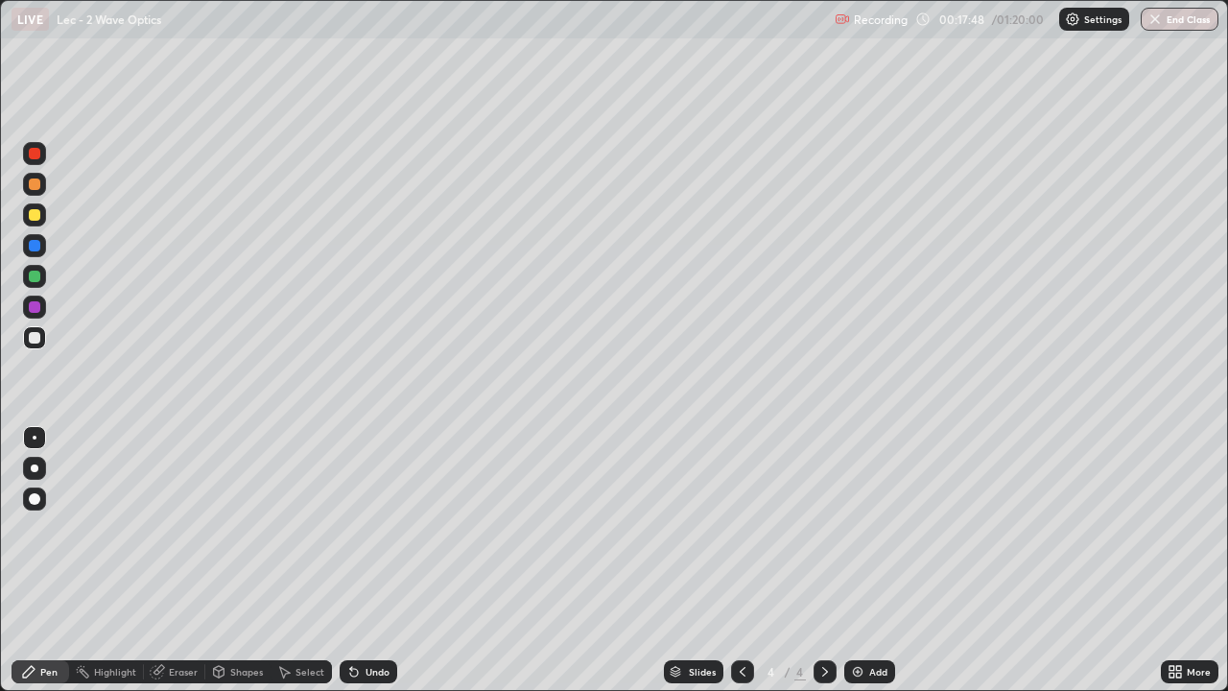
click at [363, 568] on div "Undo" at bounding box center [369, 671] width 58 height 23
click at [366, 568] on div "Undo" at bounding box center [369, 671] width 58 height 23
click at [366, 568] on div "Undo" at bounding box center [378, 672] width 24 height 10
click at [368, 568] on div "Undo" at bounding box center [378, 672] width 24 height 10
click at [864, 568] on div "Add" at bounding box center [870, 671] width 51 height 23
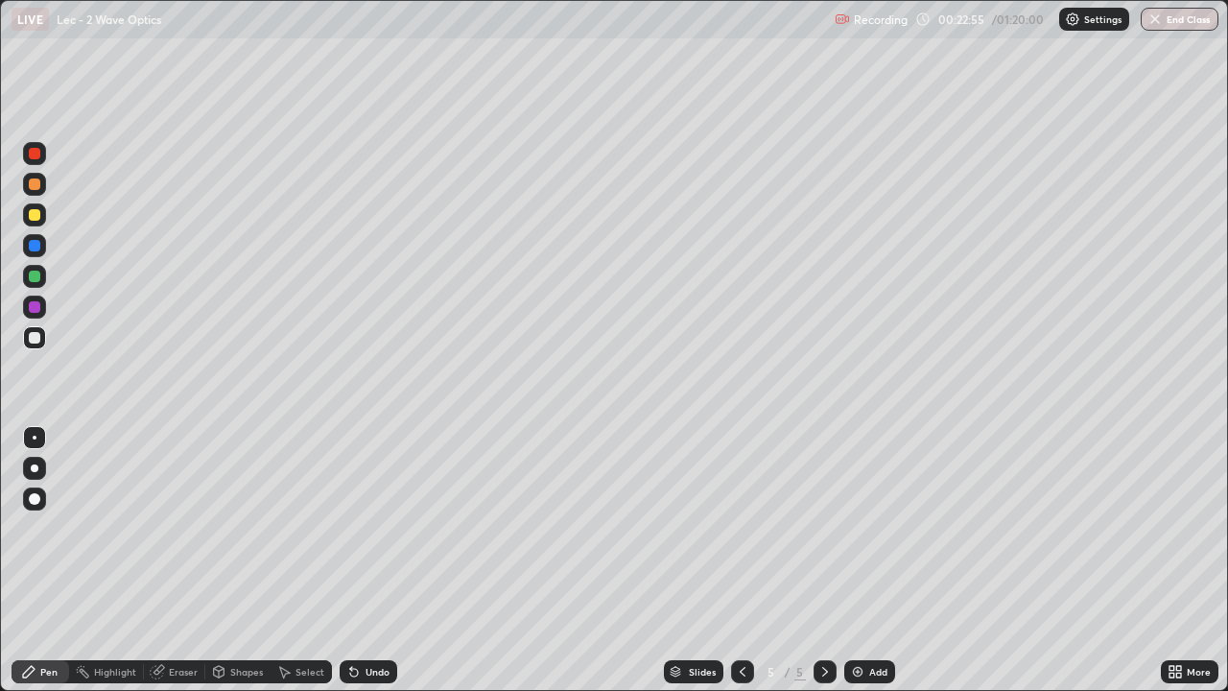
click at [750, 568] on div at bounding box center [742, 671] width 23 height 23
click at [862, 568] on img at bounding box center [857, 671] width 15 height 15
click at [359, 568] on div "Undo" at bounding box center [369, 671] width 58 height 23
click at [352, 568] on icon at bounding box center [354, 673] width 8 height 8
click at [366, 568] on div "Undo" at bounding box center [378, 672] width 24 height 10
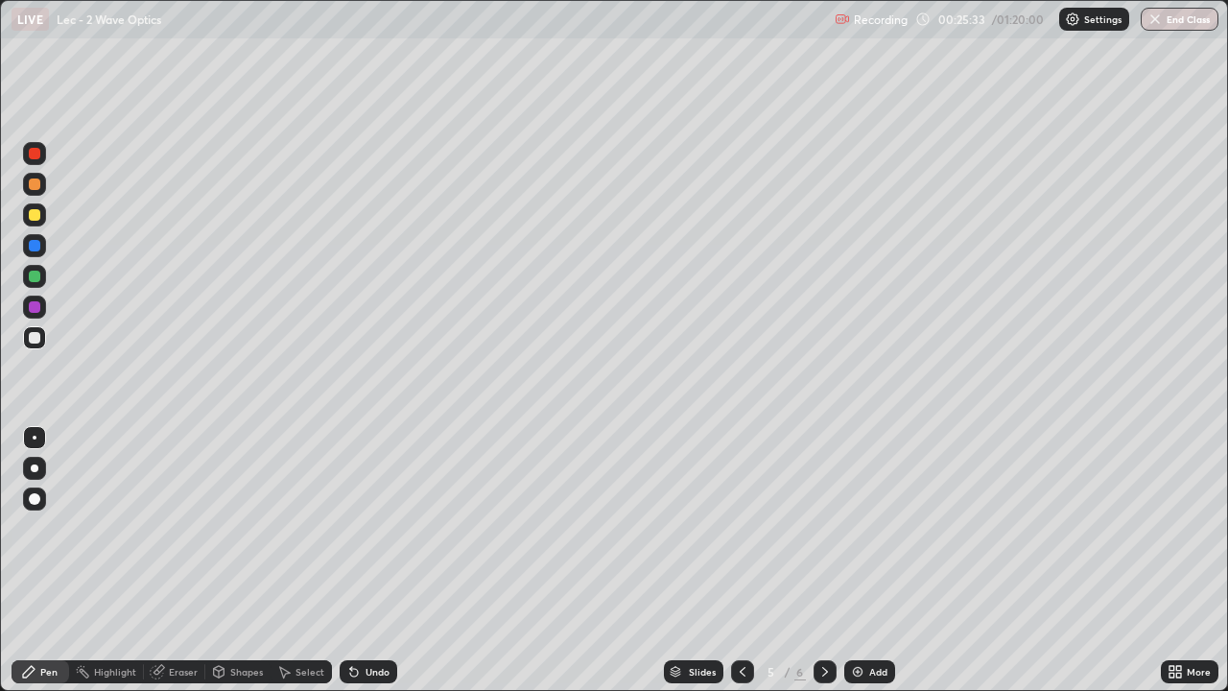
click at [378, 568] on div "Undo" at bounding box center [378, 672] width 24 height 10
click at [377, 568] on div "Undo" at bounding box center [378, 672] width 24 height 10
click at [374, 568] on div "Undo" at bounding box center [369, 671] width 58 height 23
click at [369, 568] on div "Undo" at bounding box center [369, 671] width 58 height 23
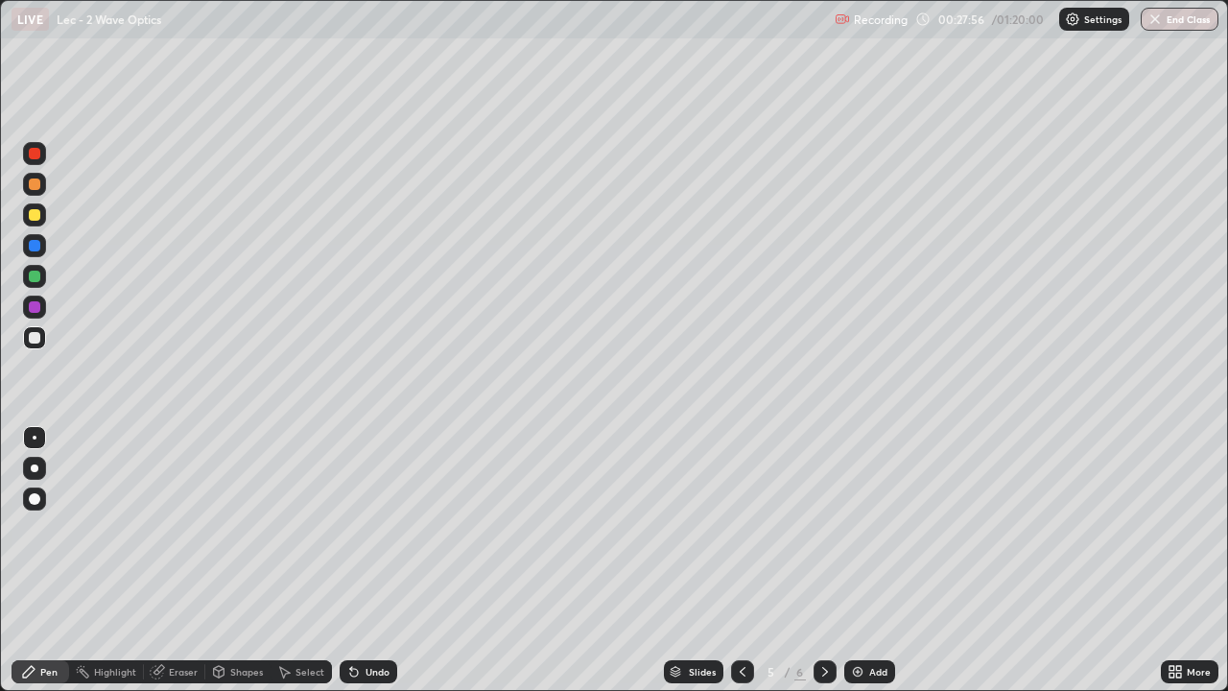
click at [877, 568] on div "Add" at bounding box center [878, 672] width 18 height 10
click at [367, 568] on div "Undo" at bounding box center [378, 672] width 24 height 10
click at [377, 568] on div "Undo" at bounding box center [369, 671] width 58 height 23
click at [374, 568] on div "Undo" at bounding box center [378, 672] width 24 height 10
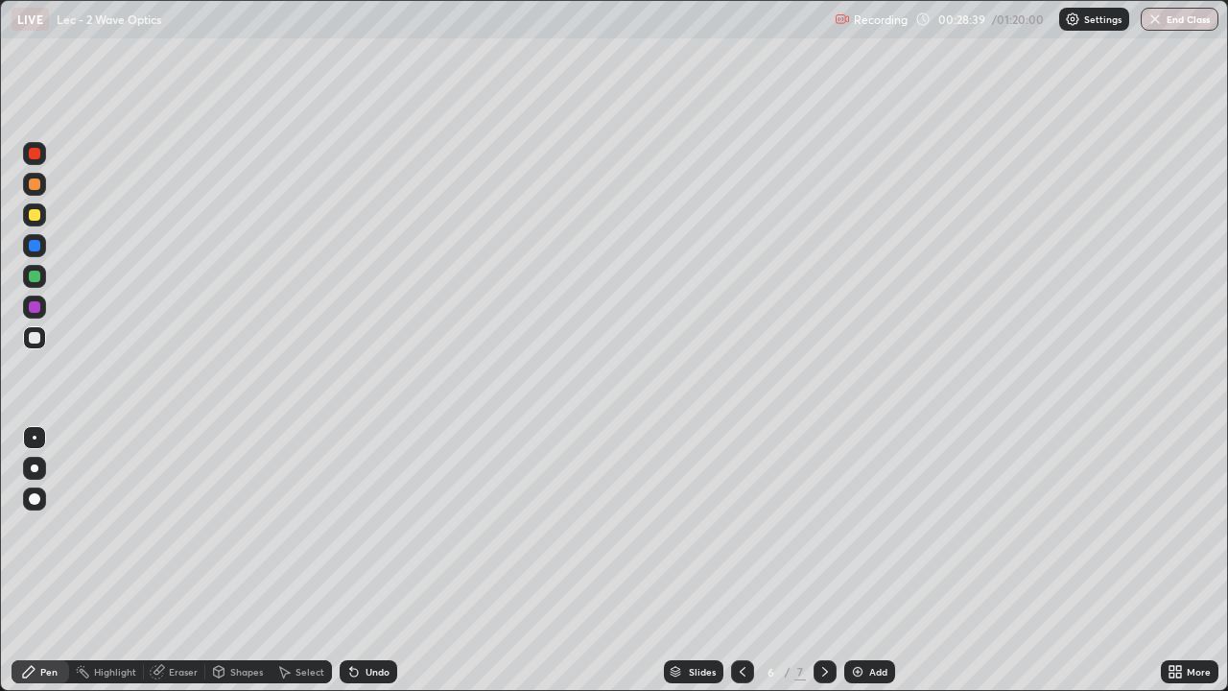
click at [376, 568] on div "Undo" at bounding box center [378, 672] width 24 height 10
click at [369, 568] on div "Undo" at bounding box center [378, 672] width 24 height 10
click at [741, 568] on icon at bounding box center [742, 671] width 15 height 15
click at [824, 568] on icon at bounding box center [825, 671] width 15 height 15
click at [816, 568] on div at bounding box center [825, 671] width 23 height 23
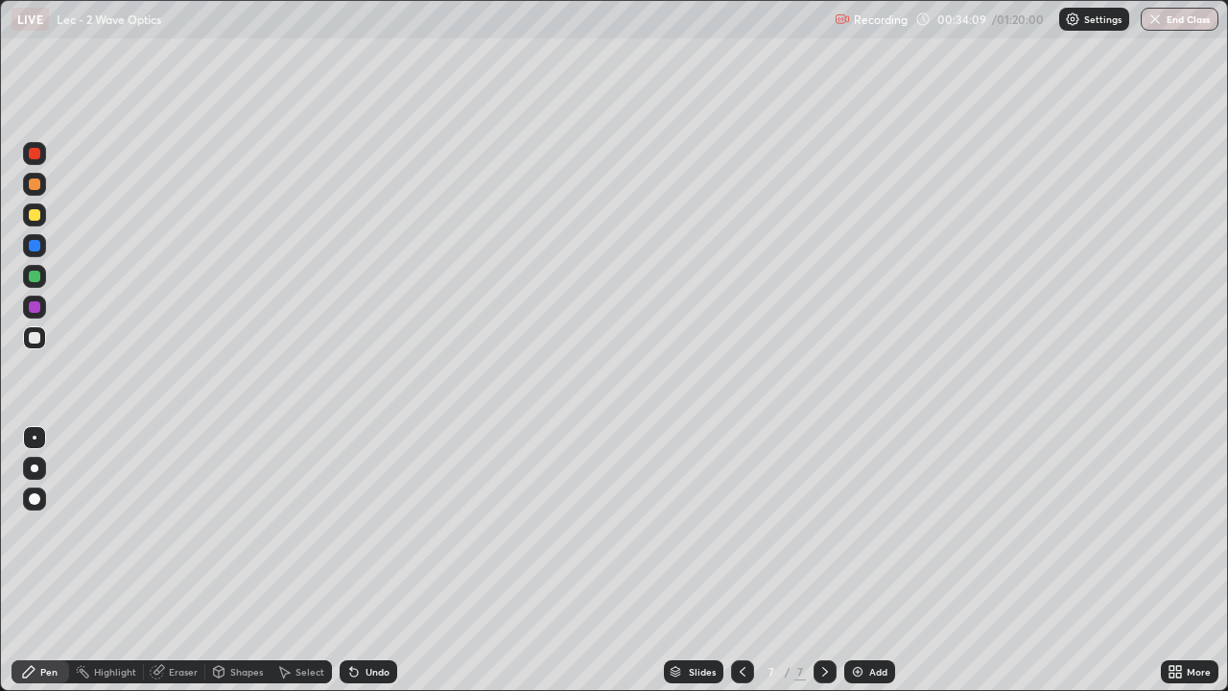
click at [741, 568] on icon at bounding box center [742, 671] width 15 height 15
click at [820, 568] on icon at bounding box center [825, 671] width 15 height 15
click at [826, 568] on icon at bounding box center [825, 671] width 15 height 15
click at [173, 568] on div "Eraser" at bounding box center [183, 672] width 29 height 10
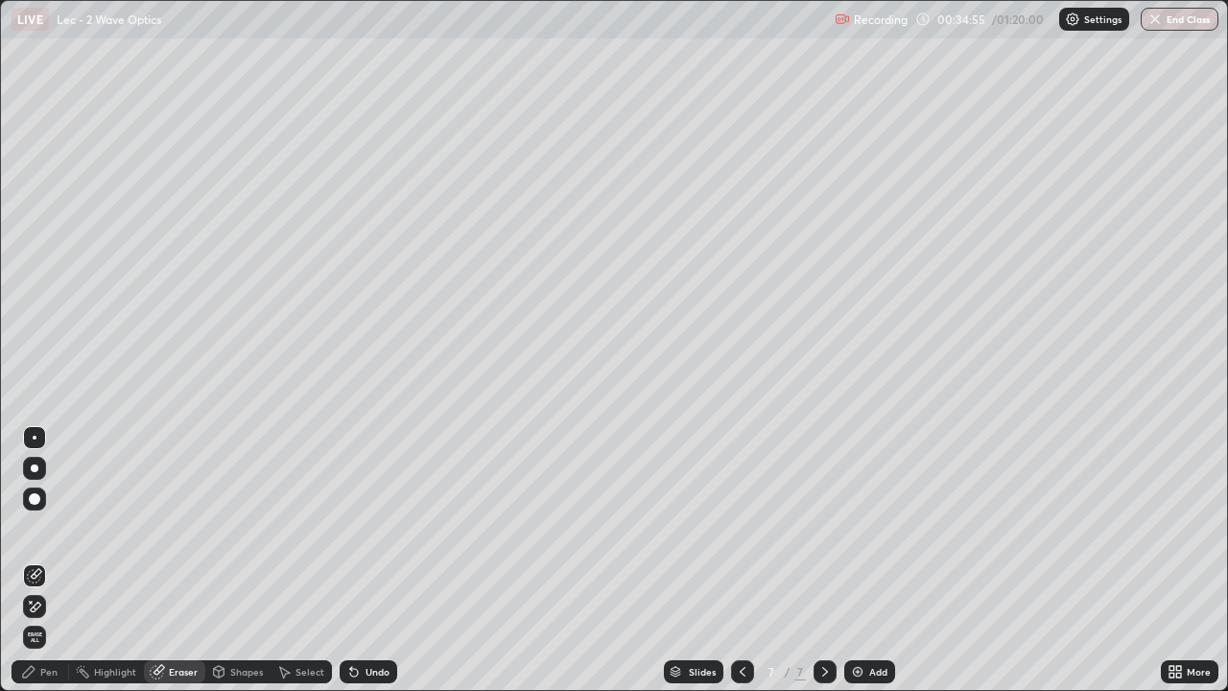
click at [43, 568] on div "Pen" at bounding box center [41, 671] width 58 height 23
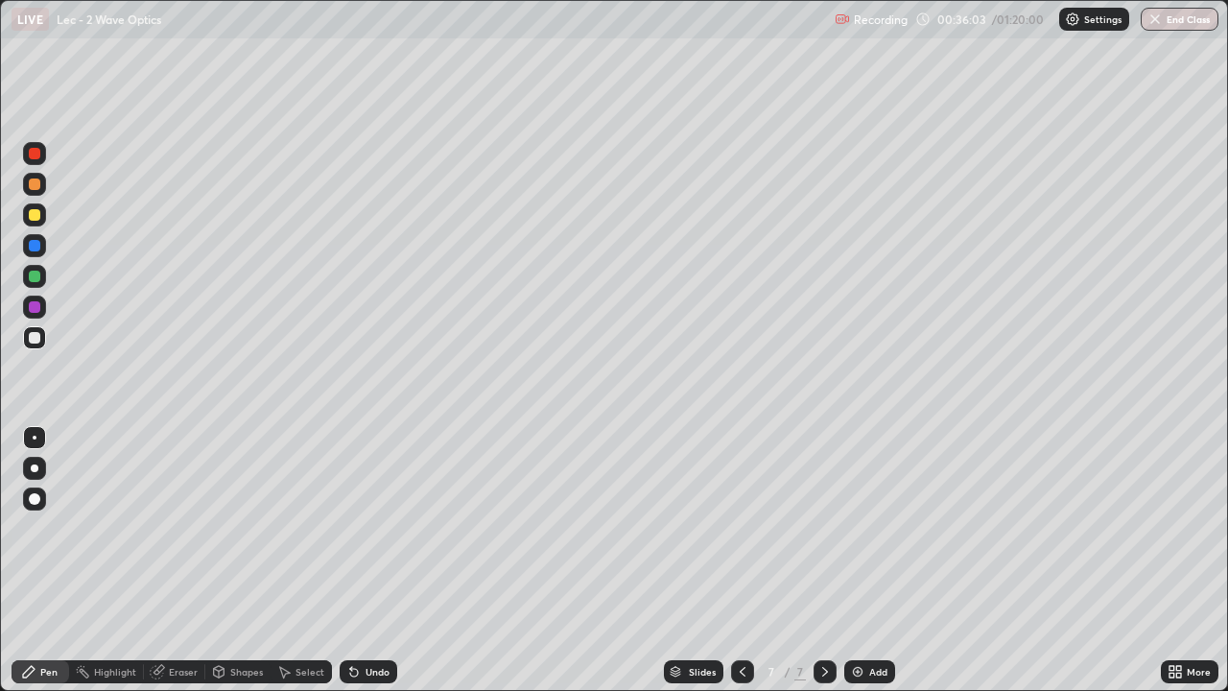
click at [374, 568] on div "Undo" at bounding box center [378, 672] width 24 height 10
click at [375, 568] on div "Undo" at bounding box center [378, 672] width 24 height 10
click at [373, 568] on div "Undo" at bounding box center [378, 672] width 24 height 10
click at [369, 568] on div "Undo" at bounding box center [378, 672] width 24 height 10
click at [358, 568] on div "Undo" at bounding box center [369, 671] width 58 height 23
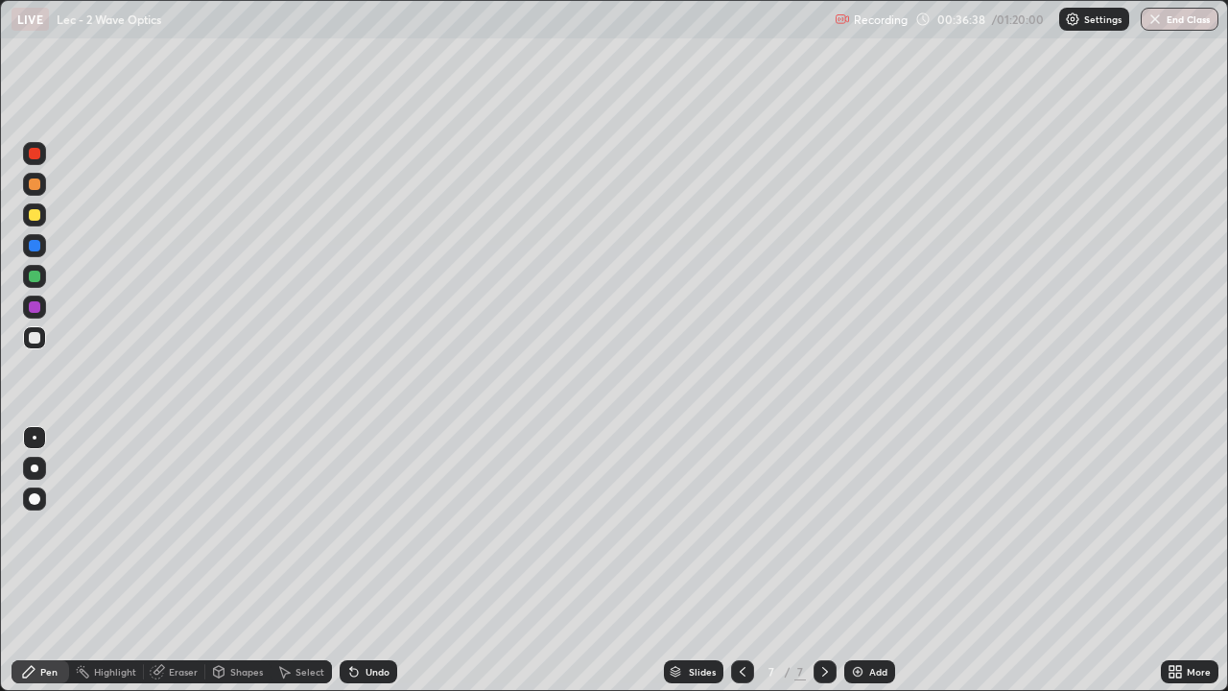
click at [361, 568] on div "Undo" at bounding box center [369, 671] width 58 height 23
click at [372, 568] on div "Undo" at bounding box center [369, 671] width 58 height 23
click at [866, 568] on div "Add" at bounding box center [870, 671] width 51 height 23
click at [362, 568] on div "Undo" at bounding box center [369, 671] width 58 height 23
click at [360, 568] on div "Undo" at bounding box center [369, 671] width 58 height 23
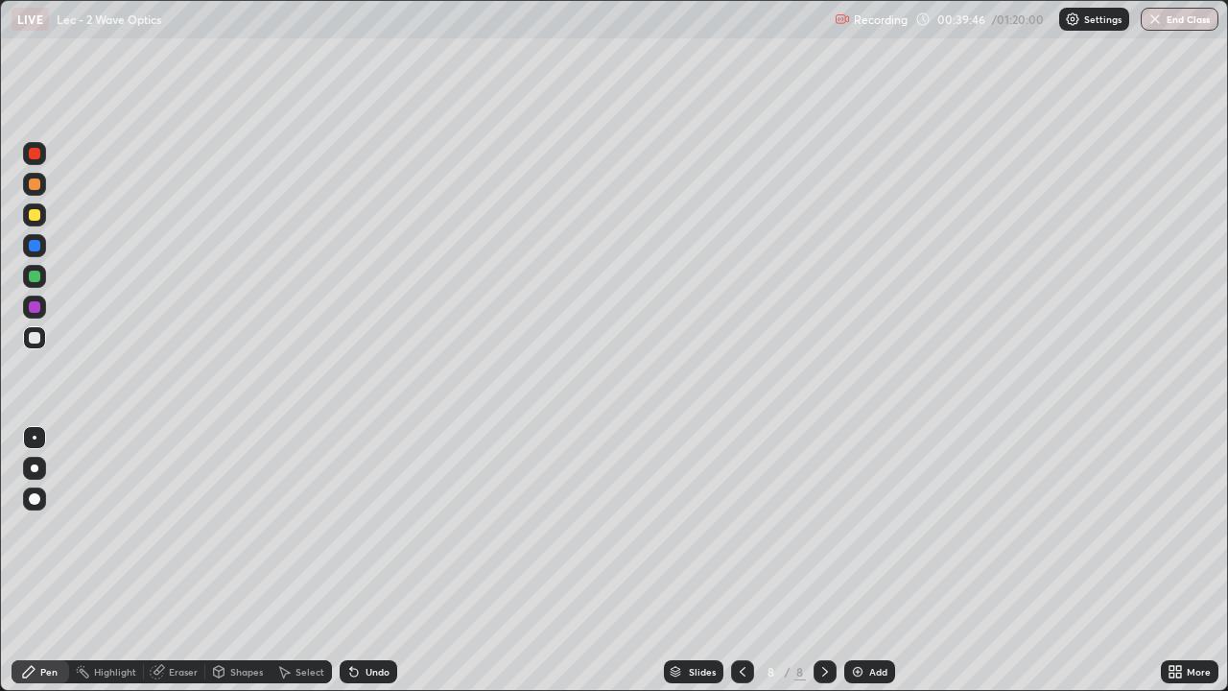
click at [361, 568] on div "Undo" at bounding box center [369, 671] width 58 height 23
click at [363, 568] on div "Undo" at bounding box center [369, 671] width 58 height 23
click at [369, 568] on div "Undo" at bounding box center [369, 671] width 58 height 23
click at [169, 568] on div "Eraser" at bounding box center [183, 672] width 29 height 10
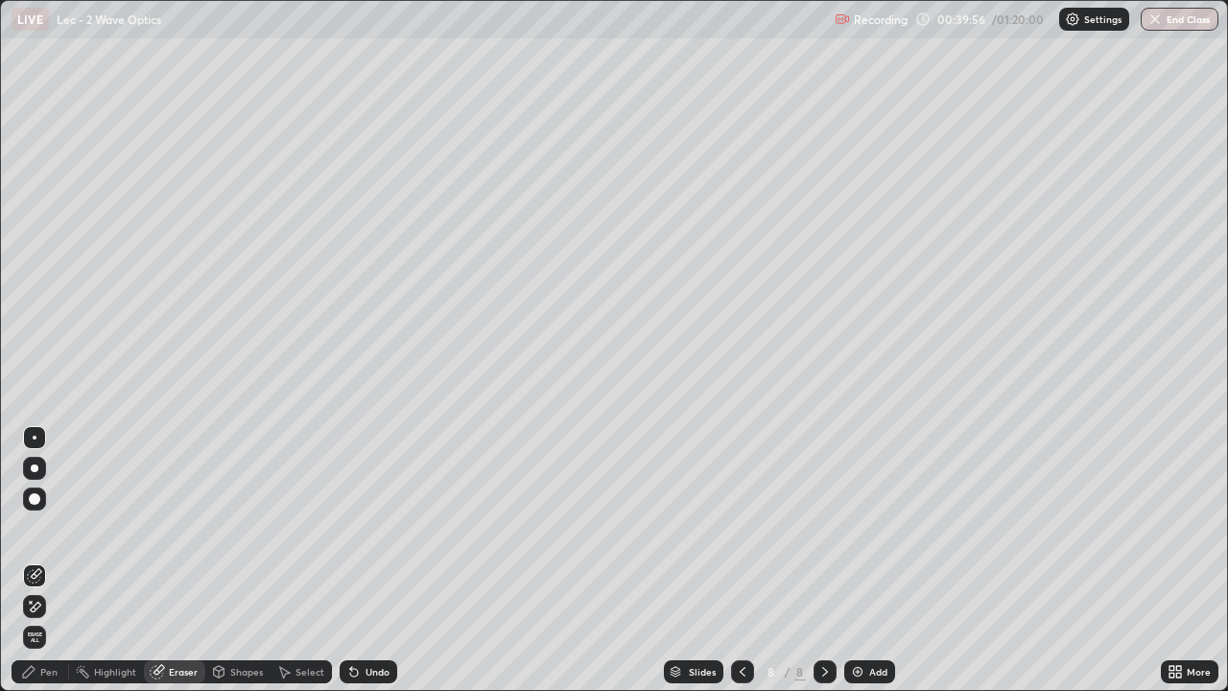
click at [37, 568] on div "Pen" at bounding box center [41, 671] width 58 height 23
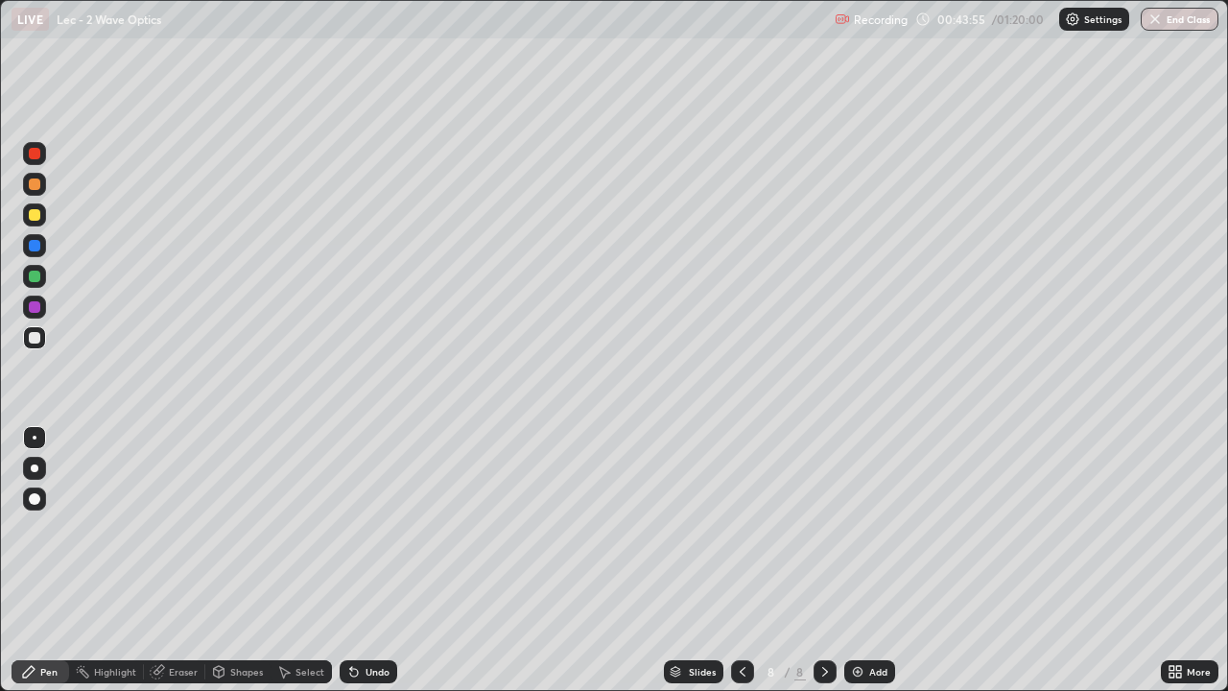
click at [870, 568] on div "Add" at bounding box center [878, 672] width 18 height 10
click at [370, 568] on div "Undo" at bounding box center [378, 672] width 24 height 10
click at [862, 568] on img at bounding box center [857, 671] width 15 height 15
click at [371, 568] on div "Undo" at bounding box center [369, 671] width 58 height 23
click at [33, 277] on div at bounding box center [35, 277] width 12 height 12
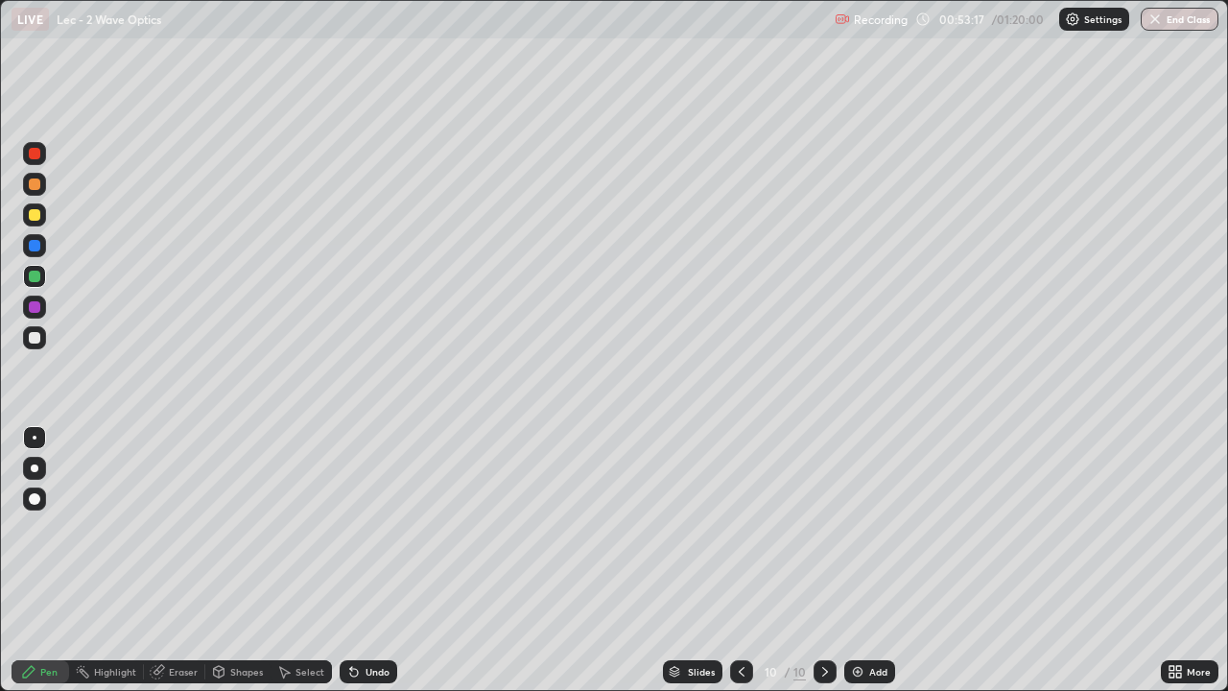
click at [741, 568] on icon at bounding box center [741, 671] width 15 height 15
click at [823, 568] on icon at bounding box center [825, 671] width 15 height 15
click at [821, 568] on icon at bounding box center [825, 671] width 15 height 15
click at [878, 568] on div "Add" at bounding box center [878, 672] width 18 height 10
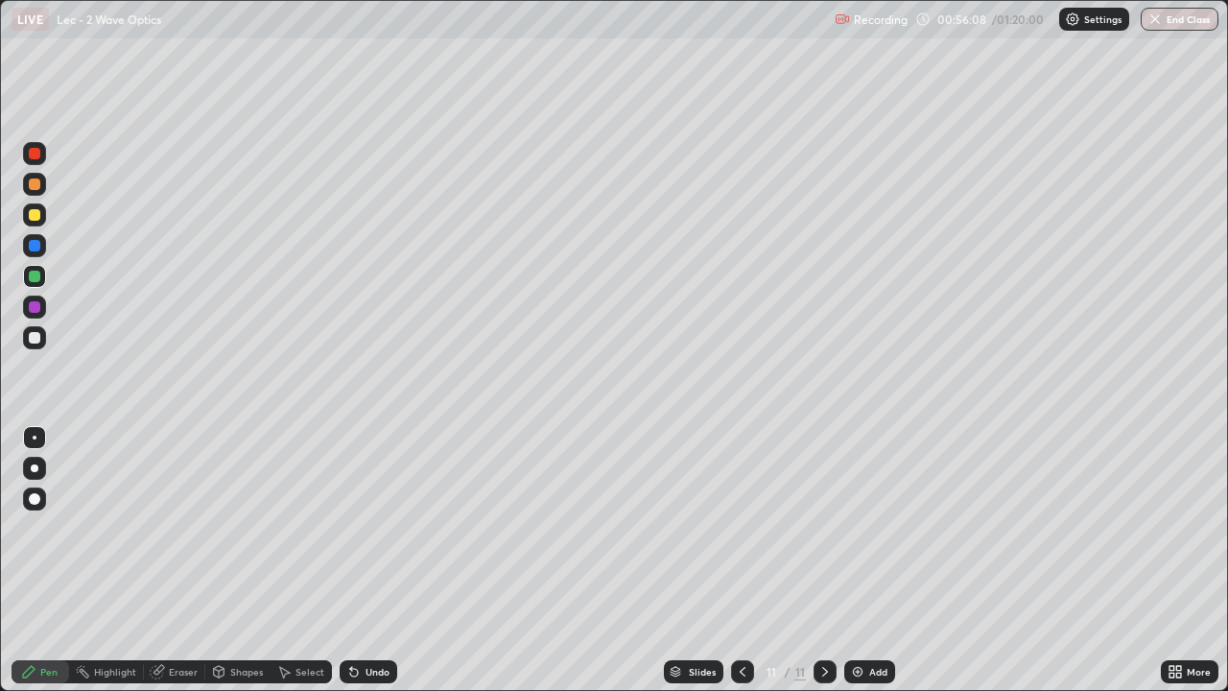
click at [180, 568] on div "Eraser" at bounding box center [183, 672] width 29 height 10
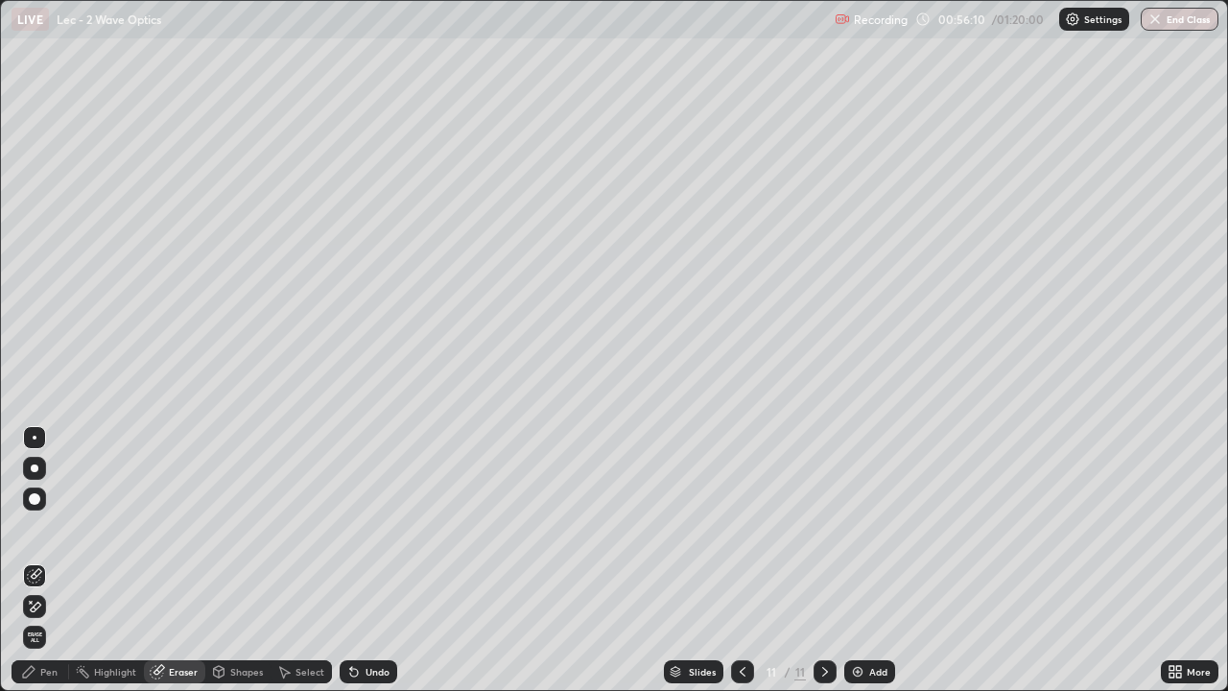
click at [28, 568] on div "Pen" at bounding box center [41, 671] width 58 height 23
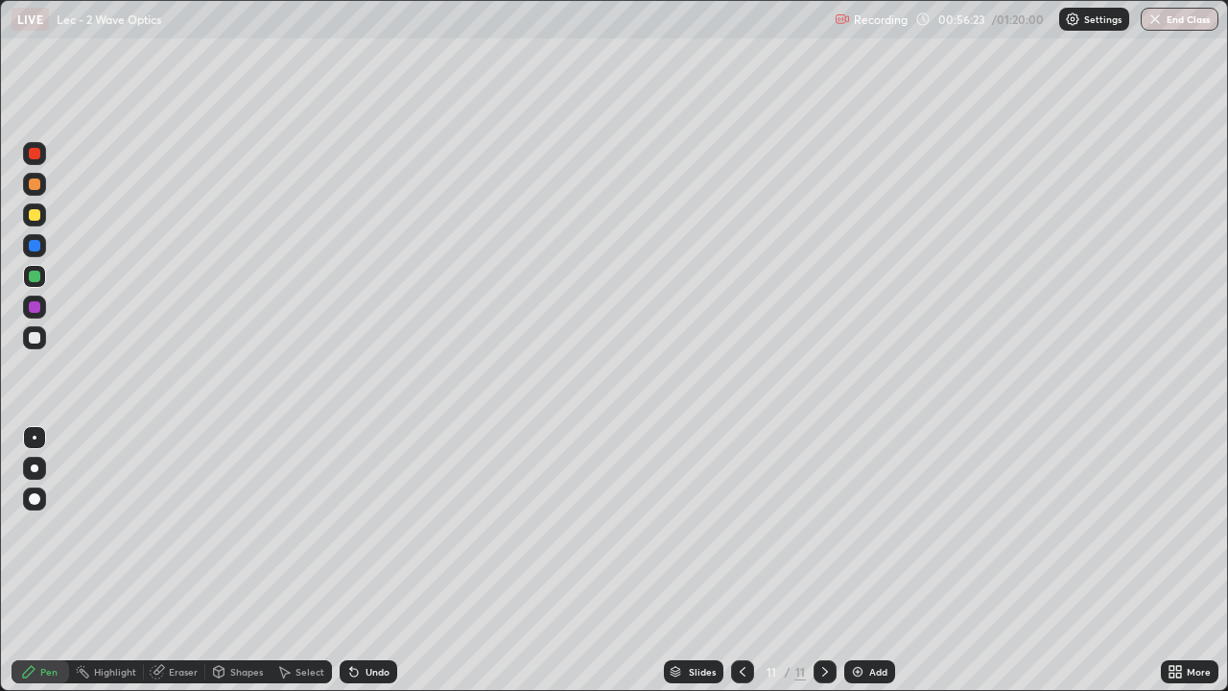
click at [372, 568] on div "Undo" at bounding box center [378, 672] width 24 height 10
click at [377, 568] on div "Undo" at bounding box center [378, 672] width 24 height 10
click at [383, 568] on div "Undo" at bounding box center [369, 671] width 58 height 23
click at [370, 568] on div "Undo" at bounding box center [369, 671] width 58 height 23
click at [373, 568] on div "Undo" at bounding box center [378, 672] width 24 height 10
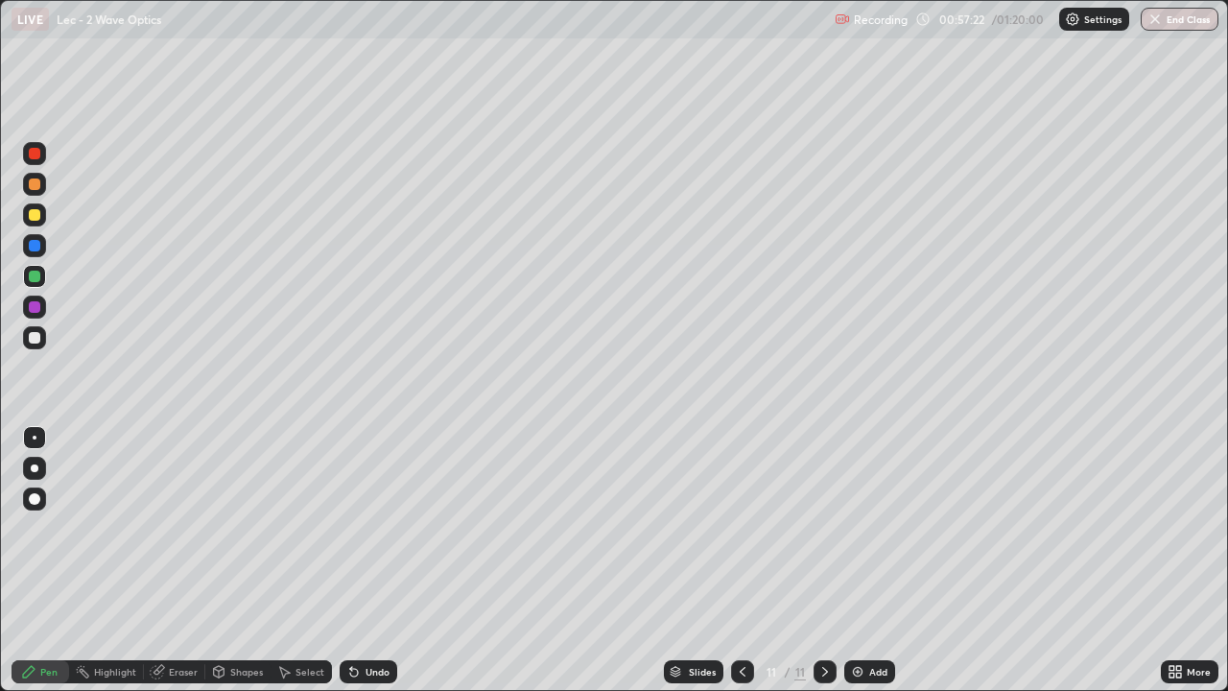
click at [368, 568] on div "Undo" at bounding box center [369, 671] width 58 height 23
click at [366, 568] on div "Undo" at bounding box center [369, 671] width 58 height 23
click at [381, 568] on div "Undo" at bounding box center [378, 672] width 24 height 10
click at [374, 568] on div "Undo" at bounding box center [378, 672] width 24 height 10
click at [374, 568] on div "Undo" at bounding box center [369, 671] width 58 height 23
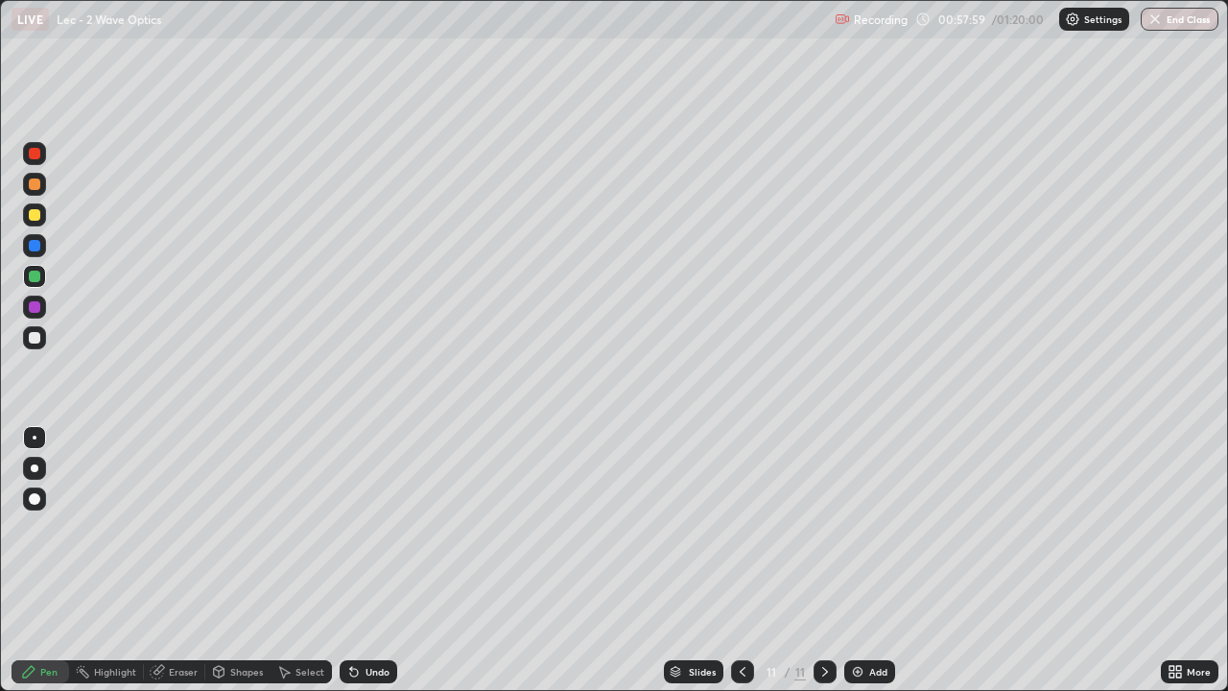
click at [374, 568] on div "Undo" at bounding box center [369, 671] width 58 height 23
click at [376, 568] on div "Undo" at bounding box center [369, 671] width 58 height 23
click at [373, 568] on div "Undo" at bounding box center [378, 672] width 24 height 10
click at [375, 568] on div "Undo" at bounding box center [378, 672] width 24 height 10
click at [864, 568] on img at bounding box center [857, 671] width 15 height 15
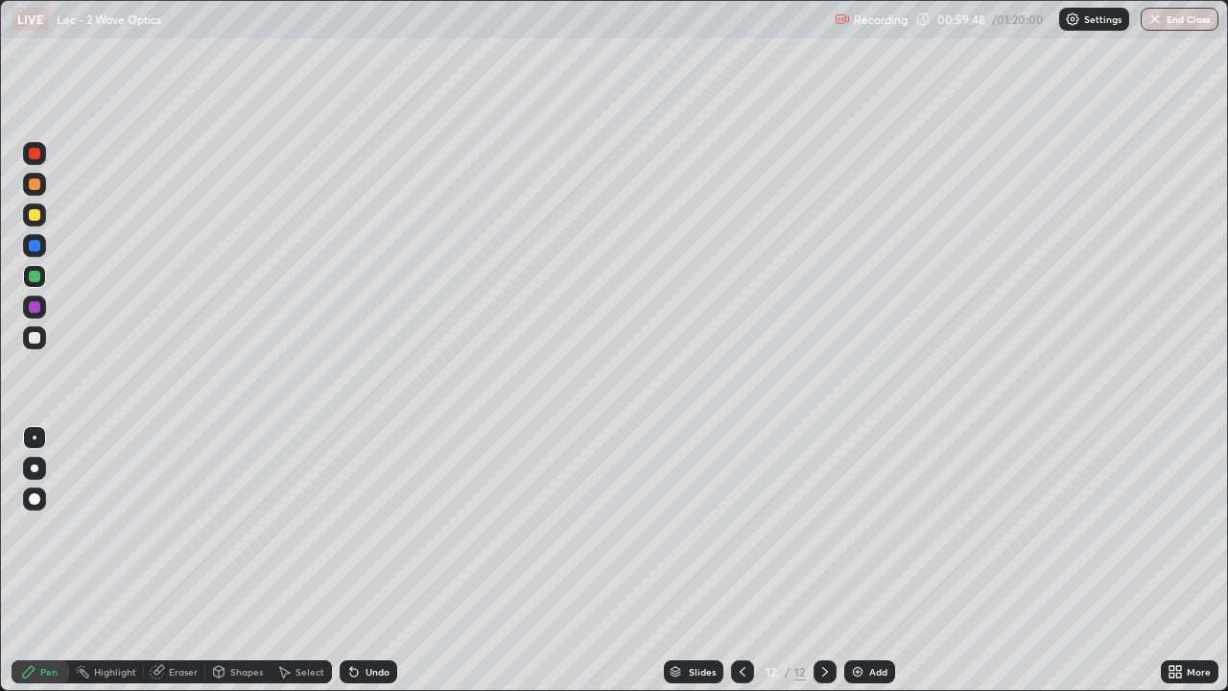
click at [351, 568] on icon at bounding box center [354, 673] width 8 height 8
click at [381, 568] on div "Undo" at bounding box center [369, 671] width 58 height 23
click at [377, 568] on div "Undo" at bounding box center [369, 671] width 58 height 23
click at [374, 568] on div "Undo" at bounding box center [369, 671] width 58 height 23
click at [375, 568] on div "Undo" at bounding box center [369, 671] width 58 height 23
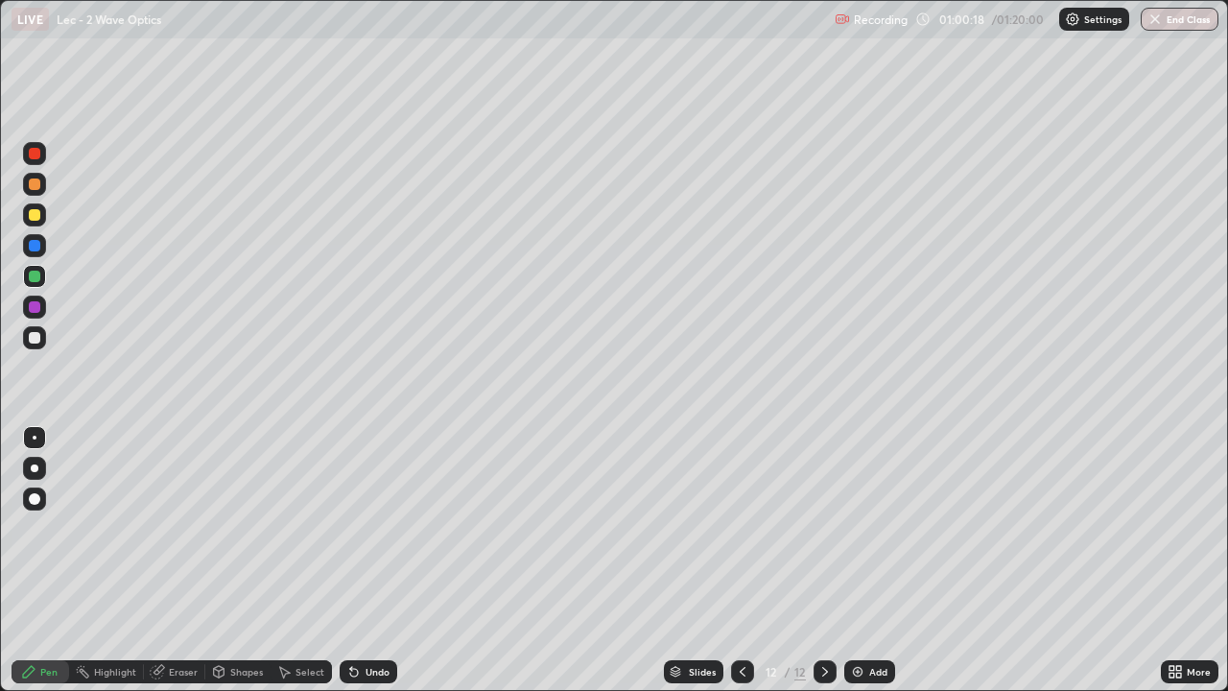
click at [380, 568] on div "Undo" at bounding box center [369, 671] width 58 height 23
click at [378, 568] on div "Undo" at bounding box center [378, 672] width 24 height 10
click at [379, 568] on div "Undo" at bounding box center [378, 672] width 24 height 10
click at [381, 568] on div "Undo" at bounding box center [378, 672] width 24 height 10
click at [383, 568] on div "Undo" at bounding box center [378, 672] width 24 height 10
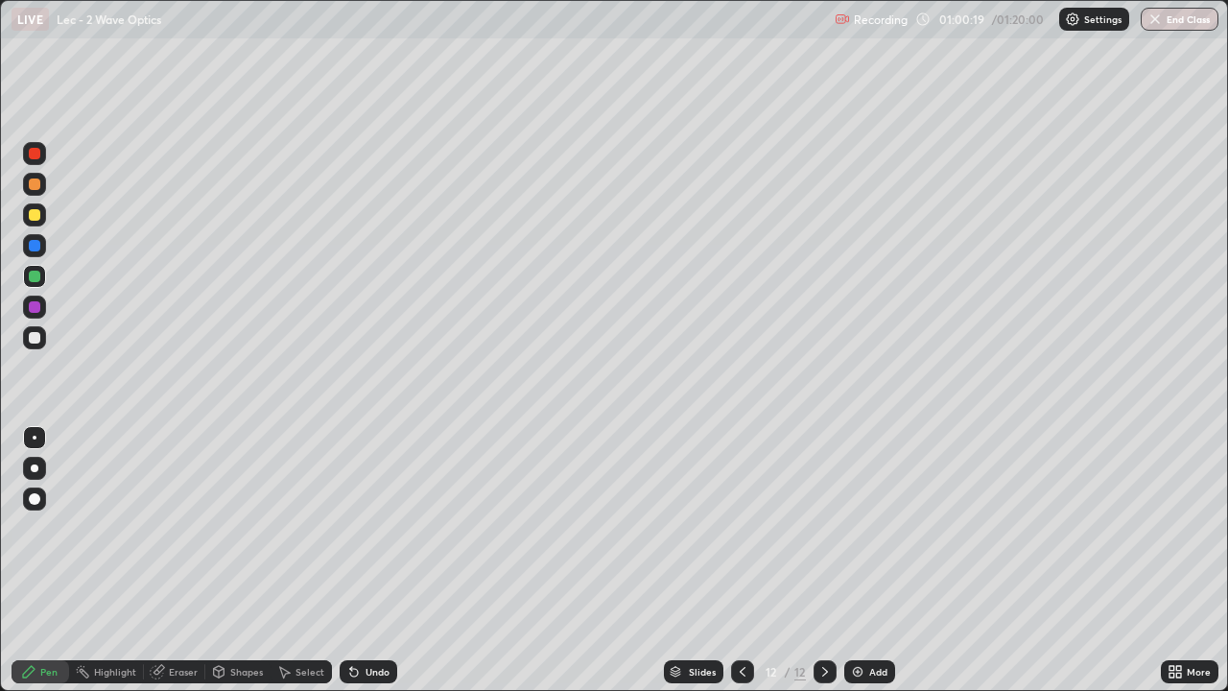
click at [381, 568] on div "Undo" at bounding box center [378, 672] width 24 height 10
click at [733, 568] on div at bounding box center [742, 671] width 23 height 23
click at [308, 568] on div "Select" at bounding box center [310, 672] width 29 height 10
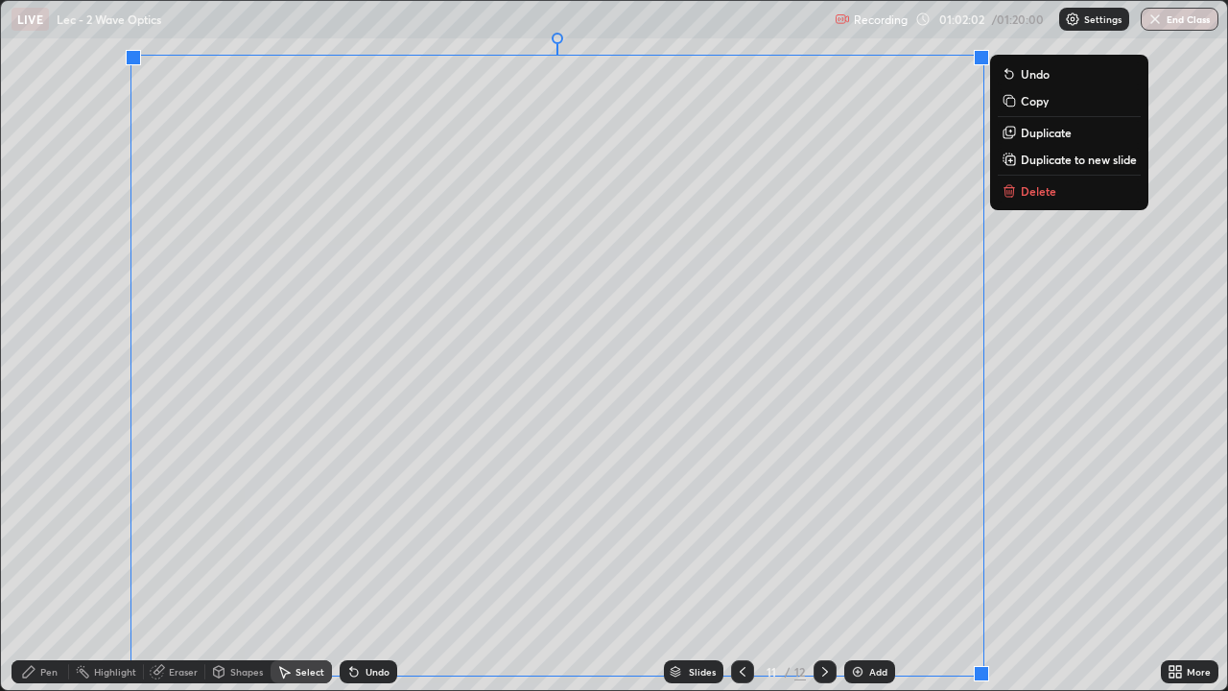
click at [1036, 100] on p "Copy" at bounding box center [1035, 100] width 28 height 15
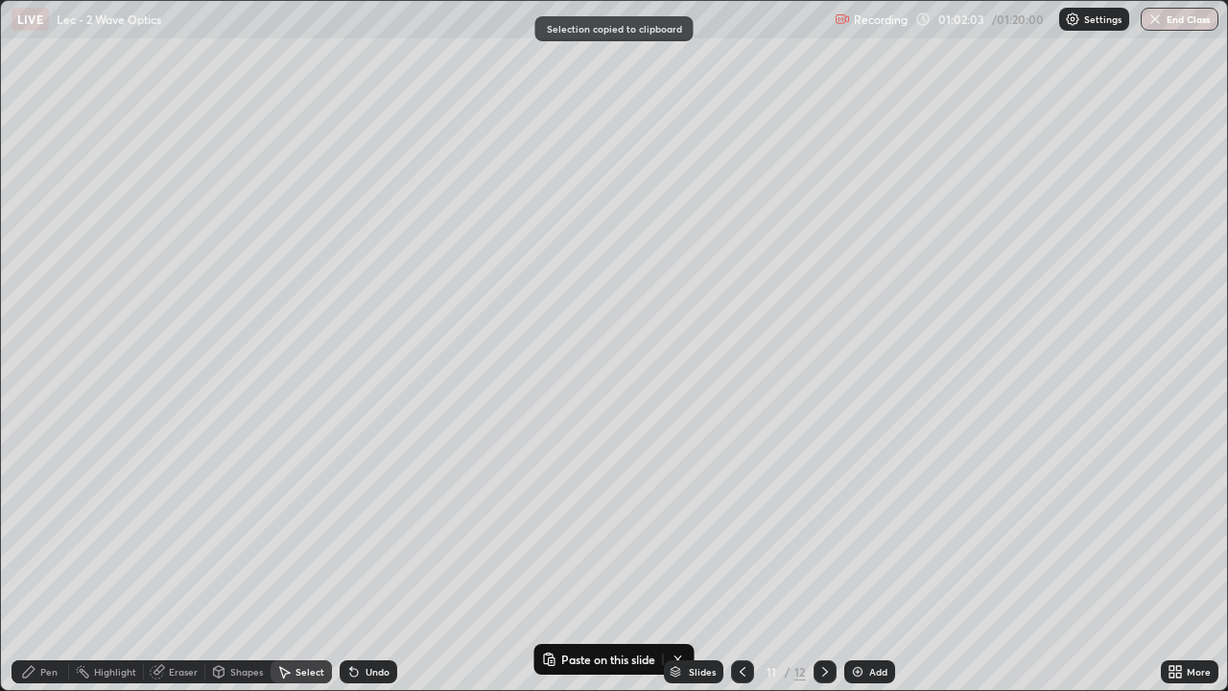
click at [822, 568] on icon at bounding box center [825, 671] width 15 height 15
click at [823, 568] on icon at bounding box center [825, 671] width 15 height 15
click at [821, 568] on icon at bounding box center [825, 671] width 15 height 15
click at [823, 568] on icon at bounding box center [825, 671] width 15 height 15
click at [866, 568] on div "Add" at bounding box center [870, 671] width 51 height 23
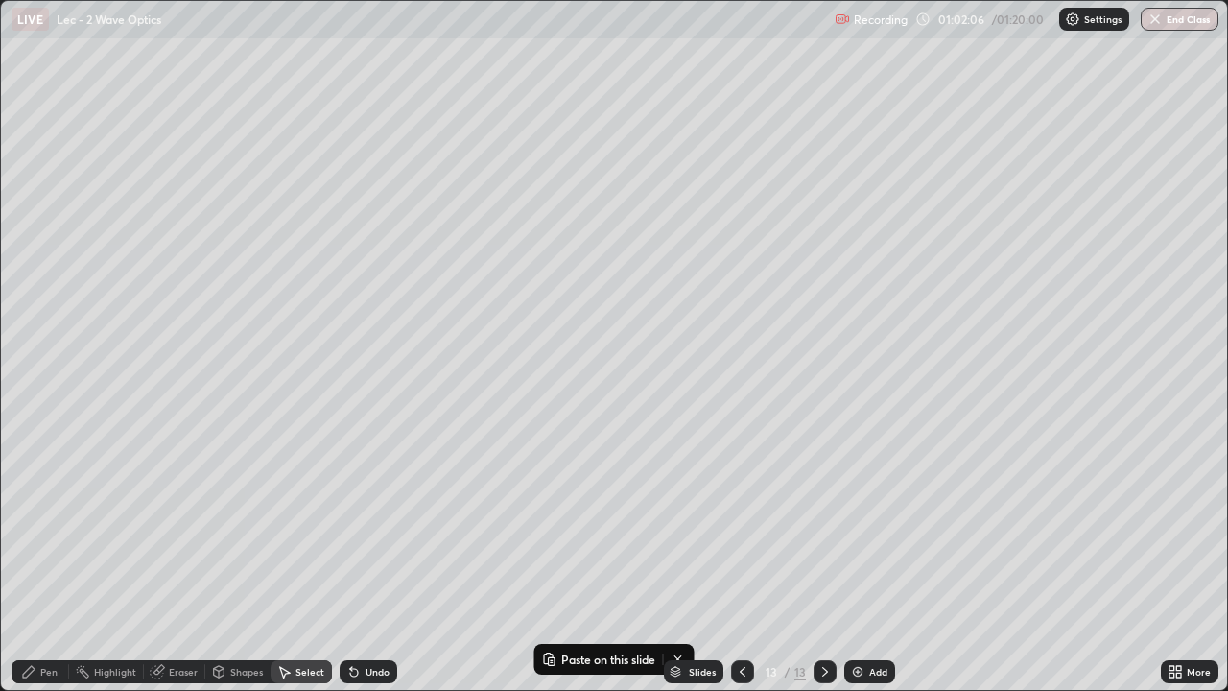
click at [741, 568] on icon at bounding box center [742, 671] width 15 height 15
click at [823, 568] on icon at bounding box center [825, 671] width 15 height 15
click at [248, 130] on div "0 ° Undo Copy Paste here Duplicate Duplicate to new slide Delete" at bounding box center [614, 345] width 1226 height 689
click at [333, 244] on p "Paste here" at bounding box center [342, 240] width 57 height 15
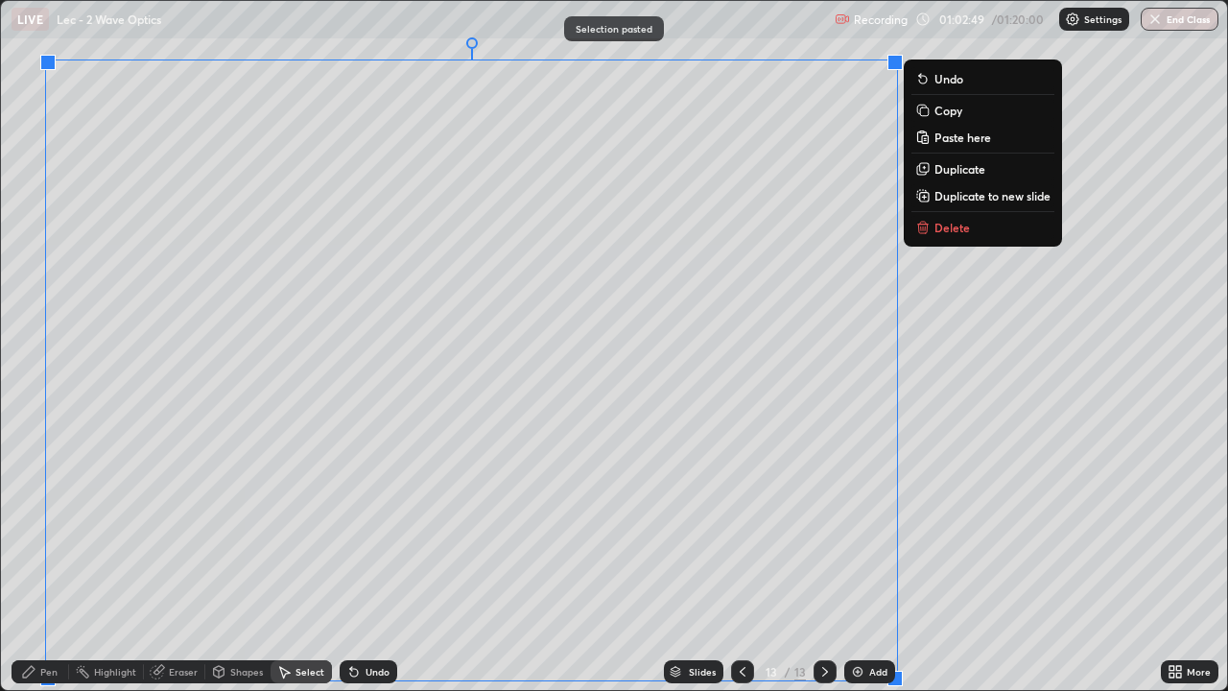
click at [169, 568] on div "Eraser" at bounding box center [183, 672] width 29 height 10
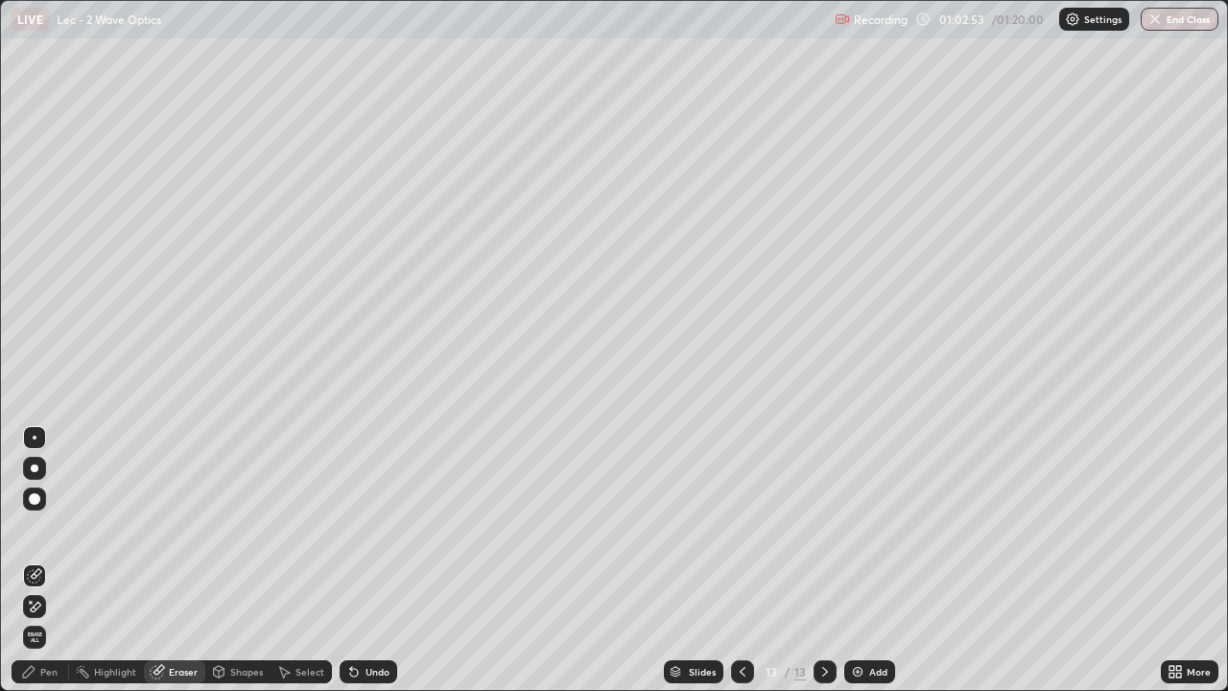
click at [37, 568] on div "Pen" at bounding box center [41, 671] width 58 height 23
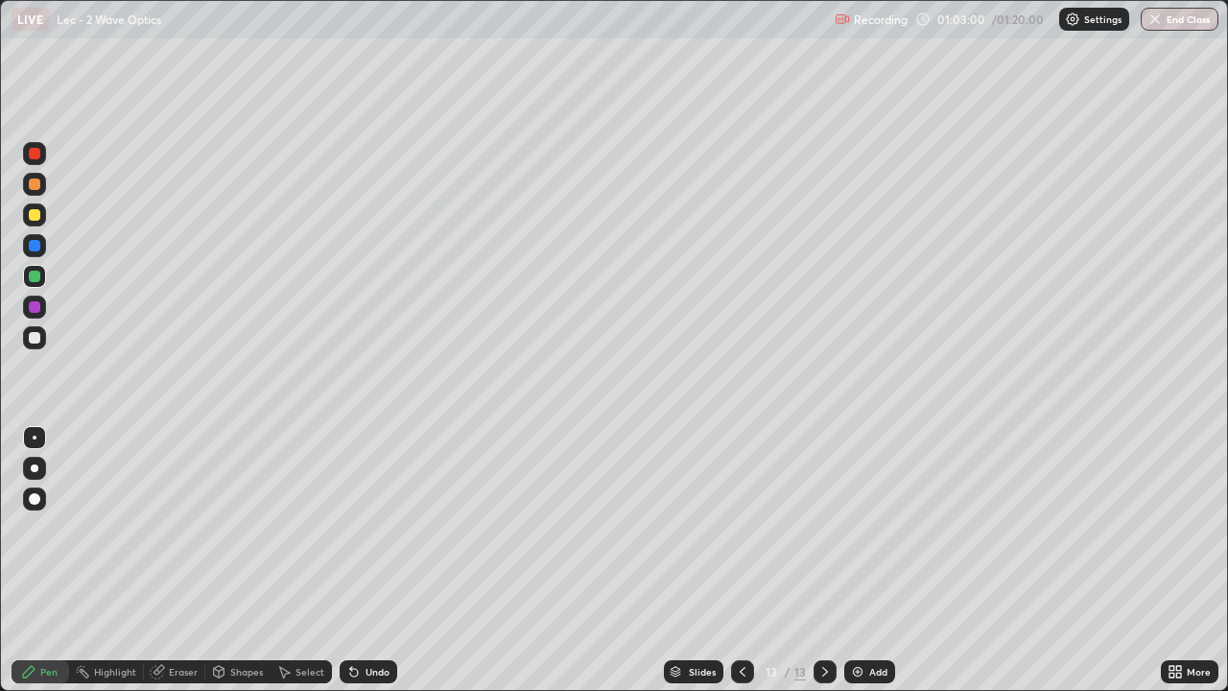
click at [164, 568] on div "Eraser" at bounding box center [174, 671] width 61 height 23
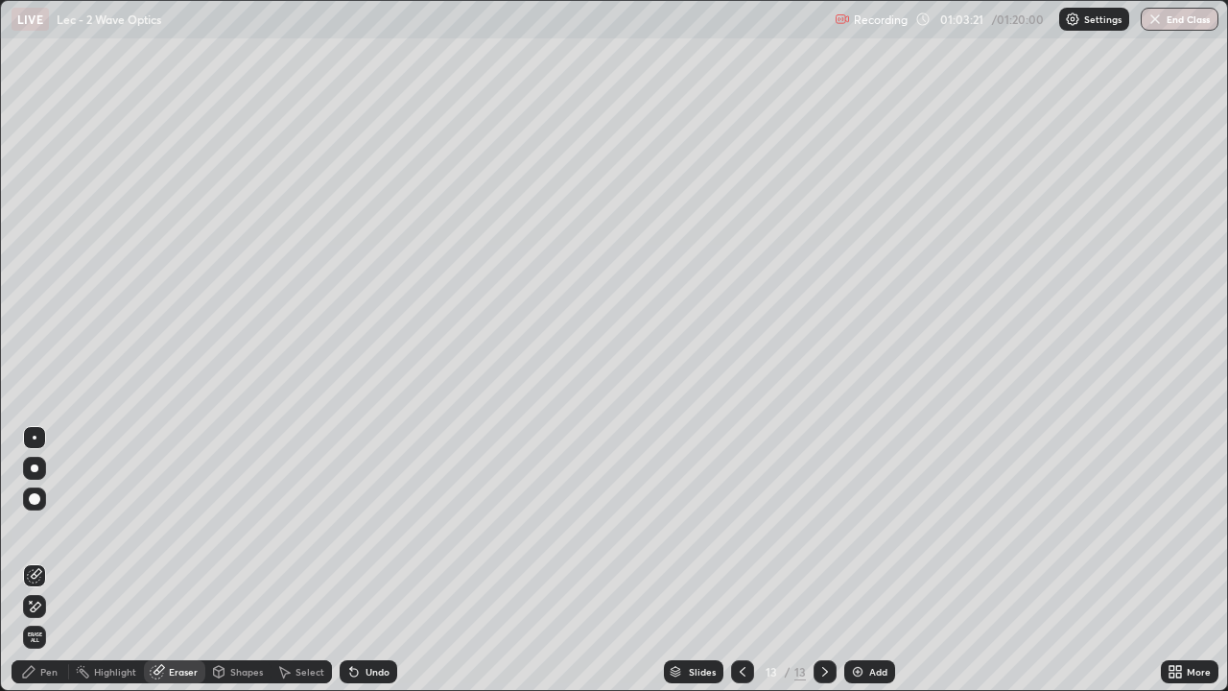
click at [35, 568] on div "Pen" at bounding box center [41, 671] width 58 height 23
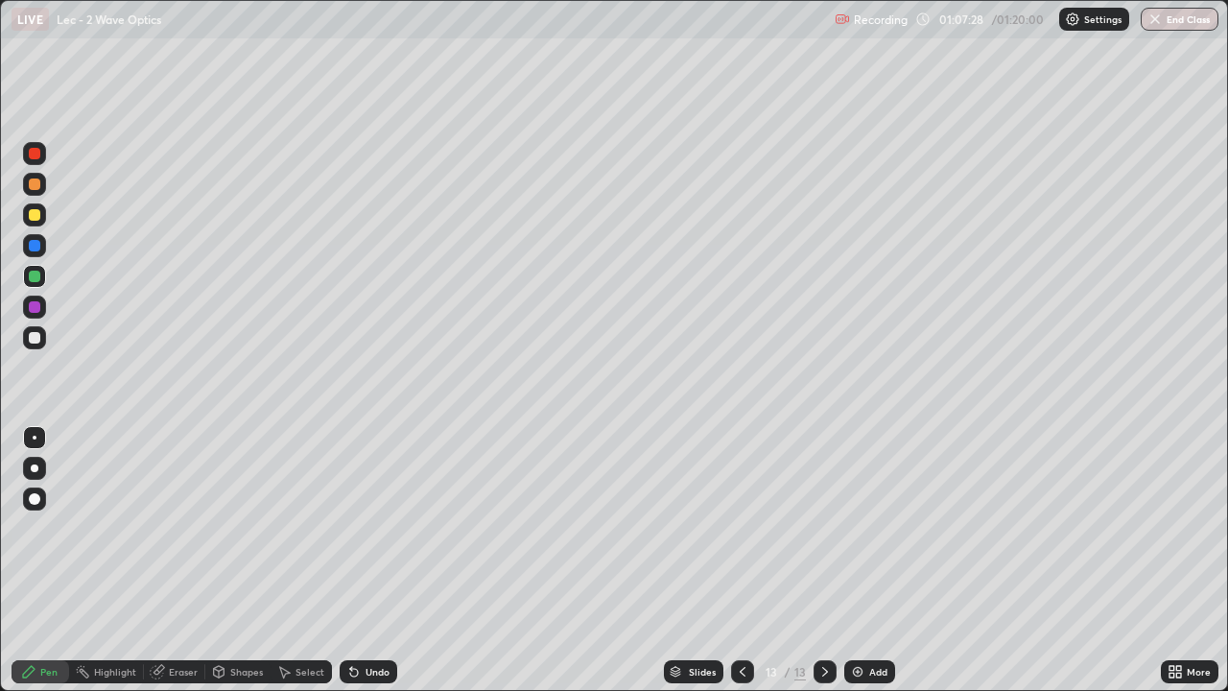
click at [876, 568] on div "Add" at bounding box center [878, 672] width 18 height 10
click at [742, 568] on icon at bounding box center [742, 671] width 15 height 15
click at [744, 568] on icon at bounding box center [742, 671] width 15 height 15
click at [826, 568] on div at bounding box center [825, 671] width 23 height 23
click at [822, 568] on icon at bounding box center [825, 671] width 15 height 15
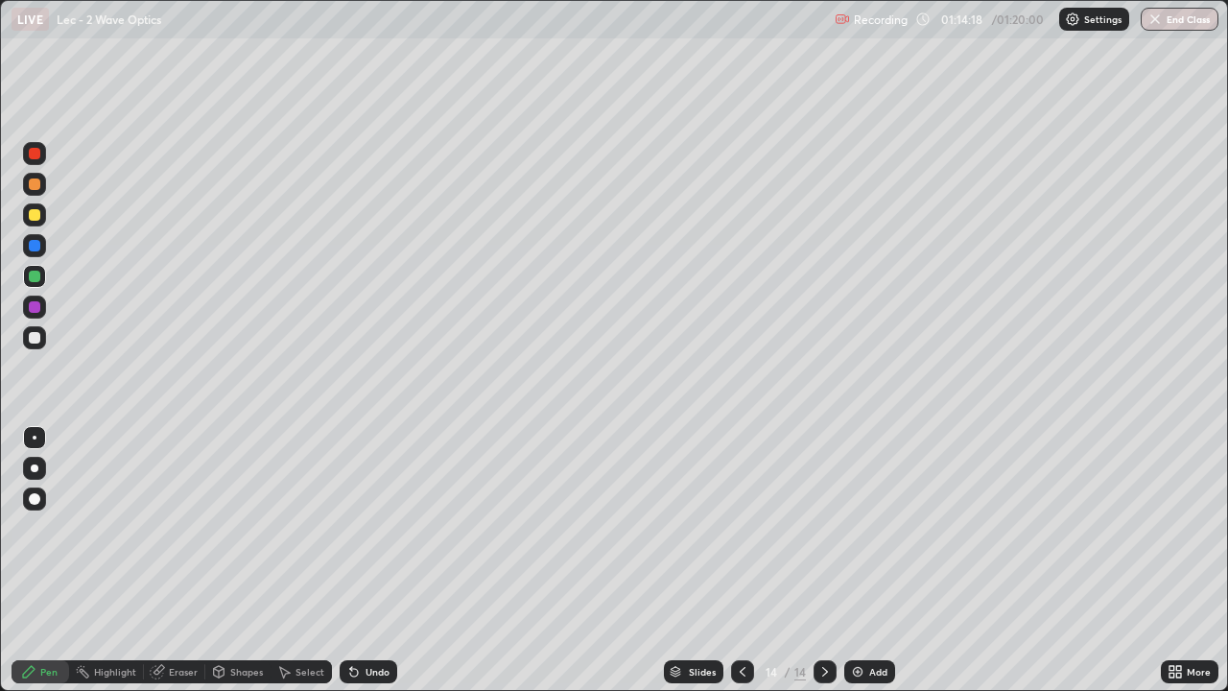
click at [875, 568] on div "Add" at bounding box center [878, 672] width 18 height 10
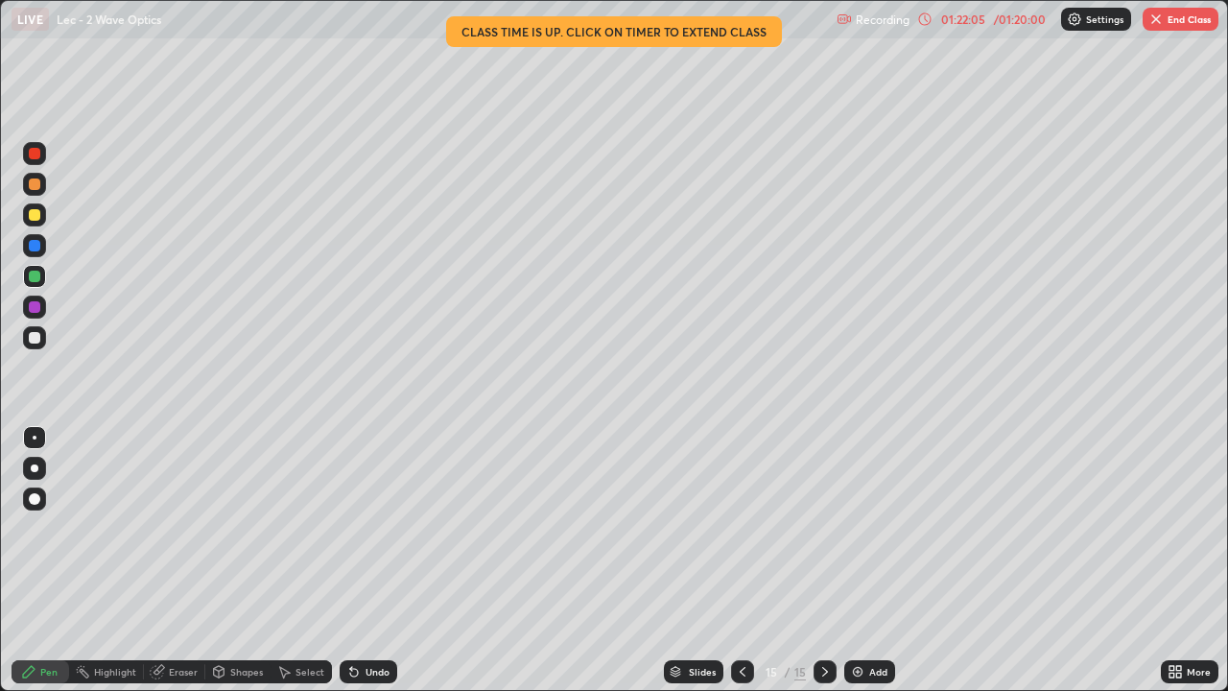
click at [1175, 23] on button "End Class" at bounding box center [1181, 19] width 76 height 23
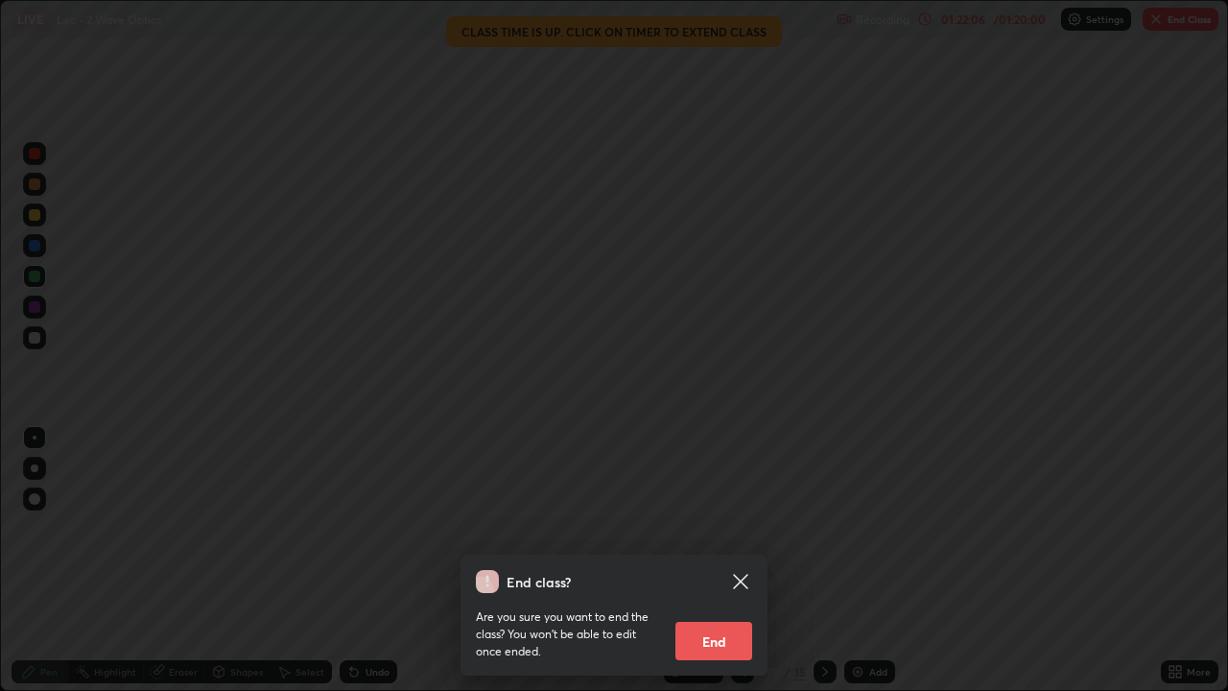
click at [723, 568] on button "End" at bounding box center [714, 641] width 77 height 38
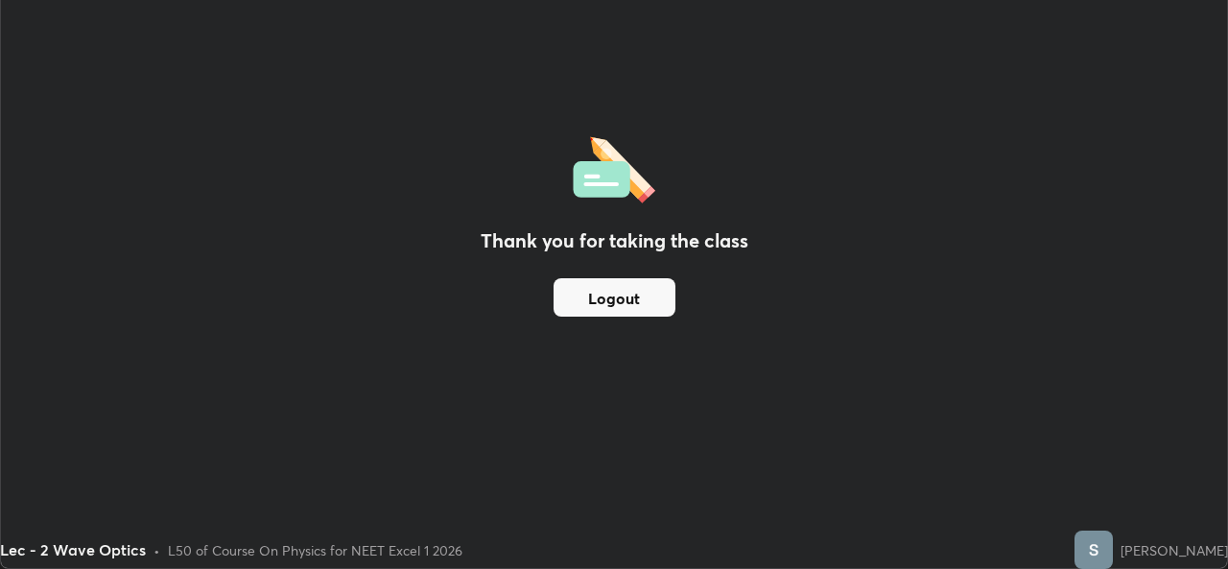
scroll to position [95400, 94741]
